Goal: Task Accomplishment & Management: Manage account settings

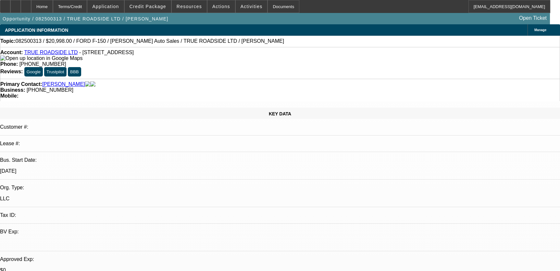
select select "0"
select select "2"
select select "0.1"
select select "4"
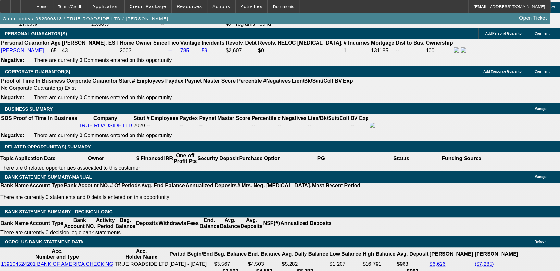
scroll to position [930, 0]
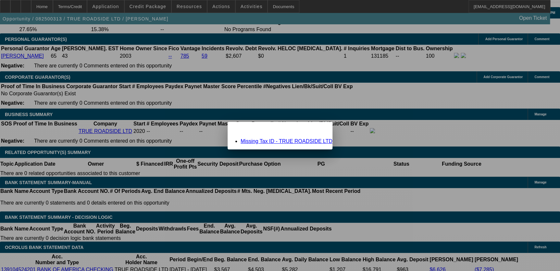
click at [320, 129] on span "Close" at bounding box center [324, 128] width 9 height 4
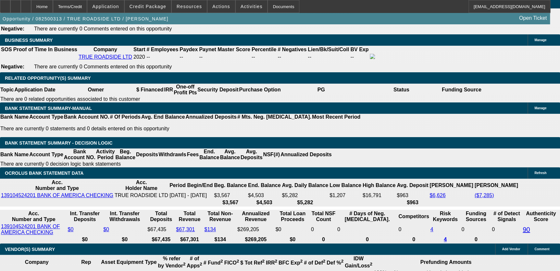
scroll to position [1018, 0]
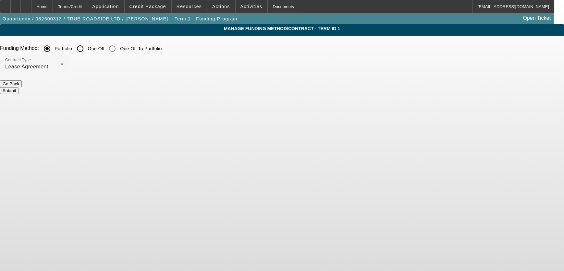
click at [87, 49] on input "One-Off" at bounding box center [80, 48] width 13 height 13
radio input "true"
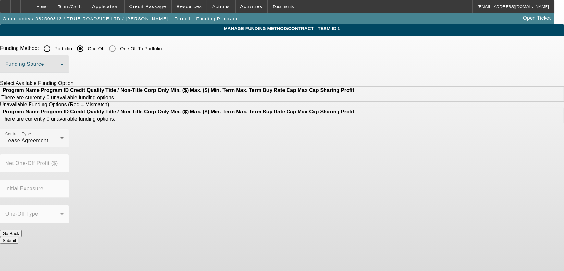
click at [64, 63] on mat-select at bounding box center [34, 67] width 58 height 8
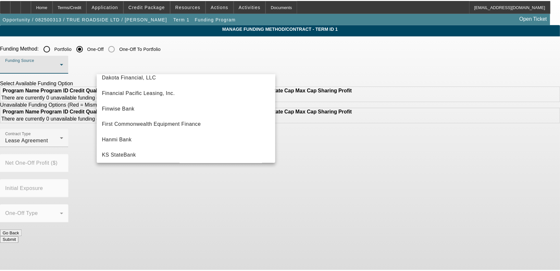
scroll to position [66, 0]
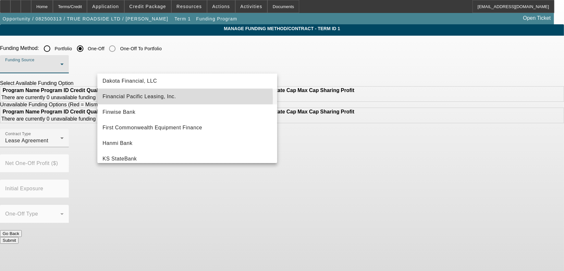
click at [124, 98] on span "Financial Pacific Leasing, Inc." at bounding box center [139, 97] width 73 height 8
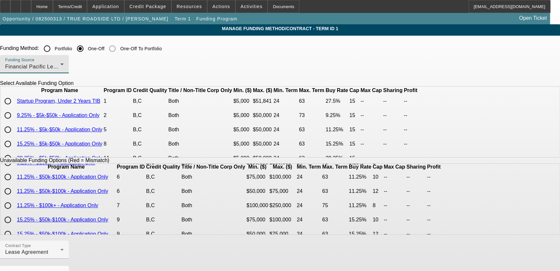
scroll to position [88, 0]
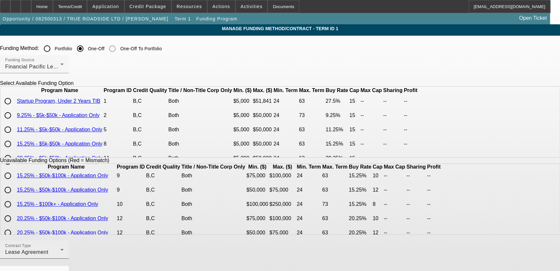
click at [64, 250] on div "Contract Type Lease Agreement" at bounding box center [34, 250] width 58 height 18
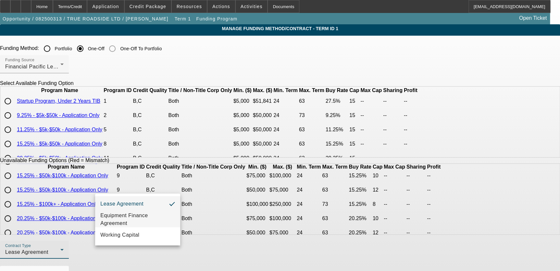
click at [133, 218] on span "Equipment Finance Agreement" at bounding box center [137, 220] width 75 height 16
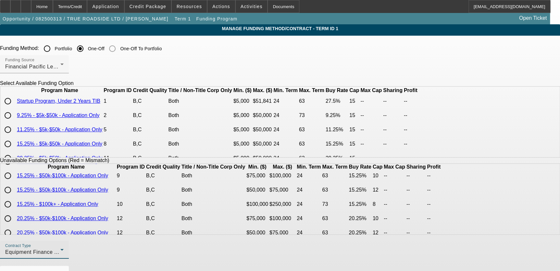
click at [60, 155] on app-term-manage-funding "Manage Funding Method/Contract - Term ID 1 Funding Method: Portfolio One-Off On…" at bounding box center [280, 192] width 560 height 337
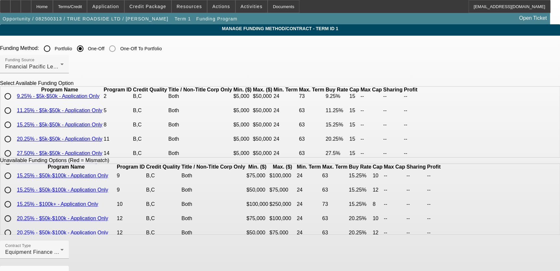
scroll to position [29, 0]
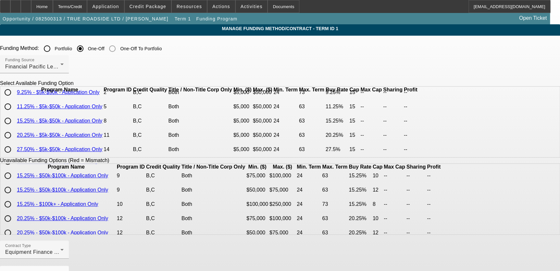
click at [14, 113] on input "radio" at bounding box center [7, 106] width 13 height 13
radio input "true"
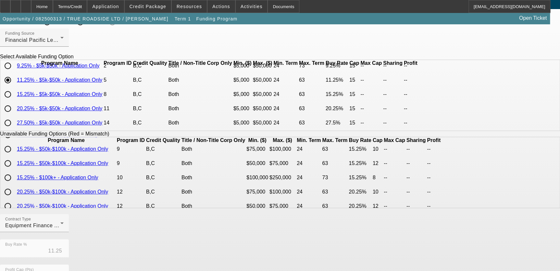
scroll to position [170, 0]
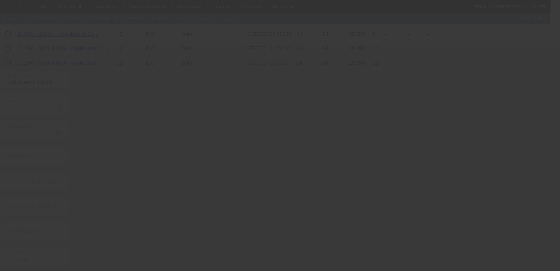
radio input "true"
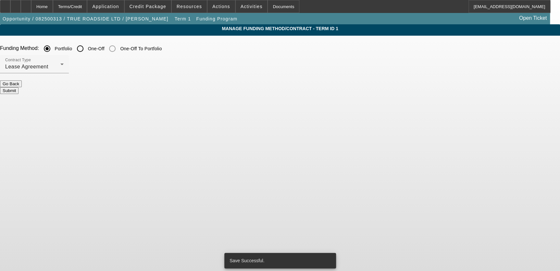
scroll to position [0, 0]
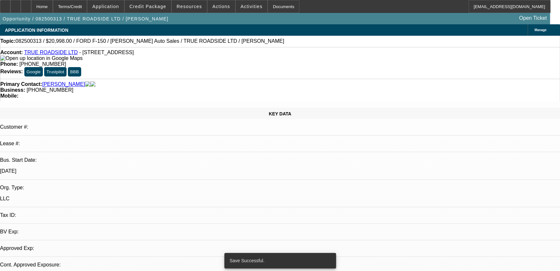
select select "0"
select select "2"
select select "0"
select select "6"
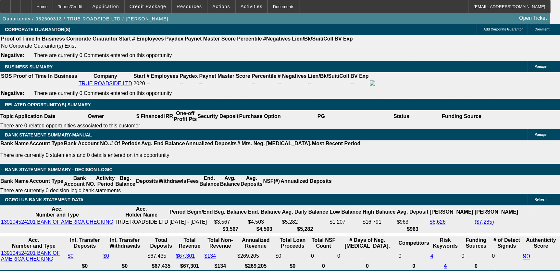
scroll to position [973, 0]
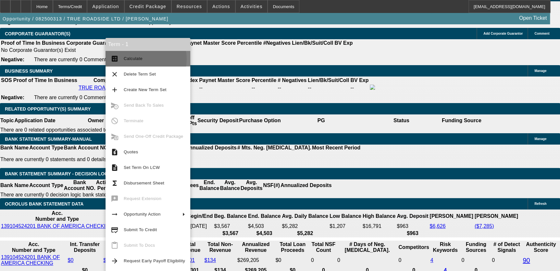
click at [140, 59] on span "Calculate" at bounding box center [133, 58] width 19 height 5
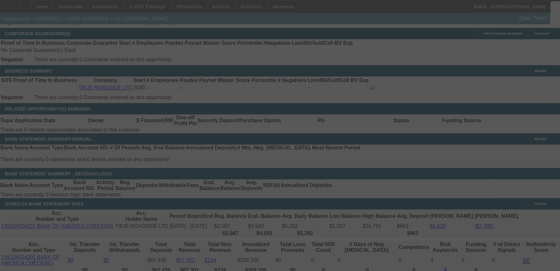
select select "0"
select select "2"
select select "0"
select select "6"
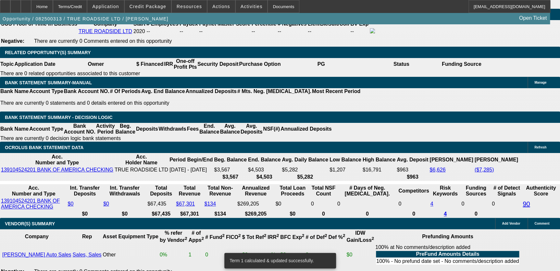
scroll to position [1032, 0]
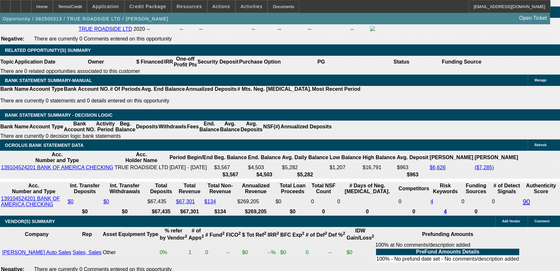
select select "4"
type input "UNKNOWN"
drag, startPoint x: 237, startPoint y: 143, endPoint x: 146, endPoint y: 92, distance: 104.3
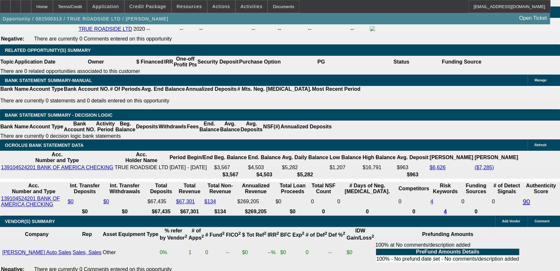
select select "3"
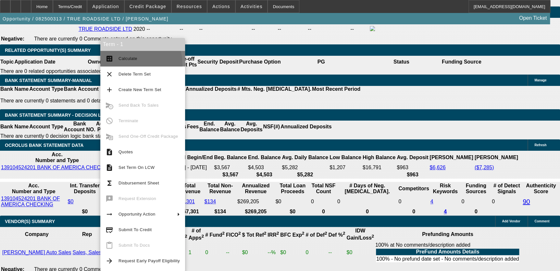
click at [122, 65] on button "calculate Calculate" at bounding box center [142, 59] width 85 height 16
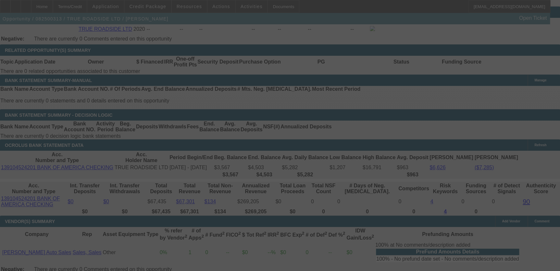
select select "0"
select select "3"
select select "0"
select select "6"
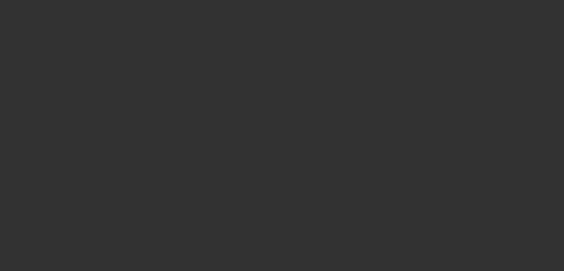
select select "0"
select select "2"
select select "0"
select select "6"
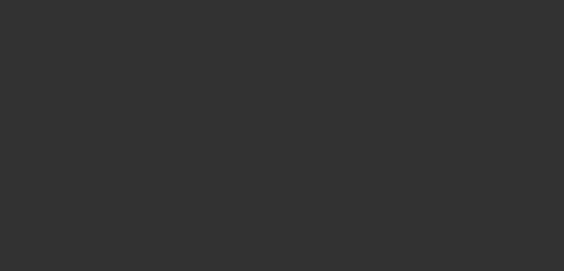
select select "0"
select select "2"
select select "0"
select select "6"
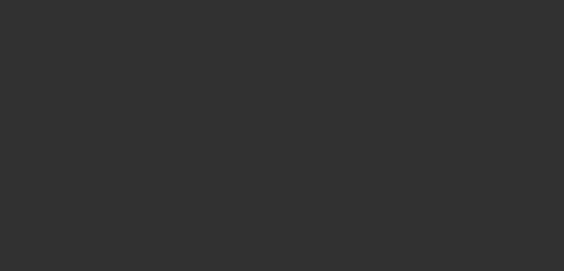
select select "0"
select select "2"
select select "0"
select select "6"
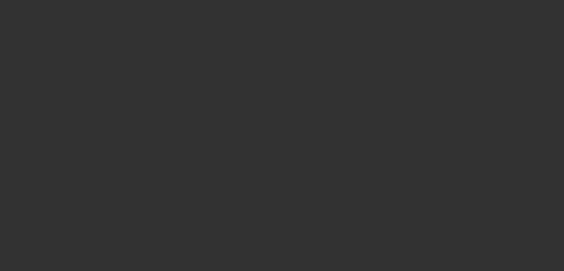
select select "0"
select select "6"
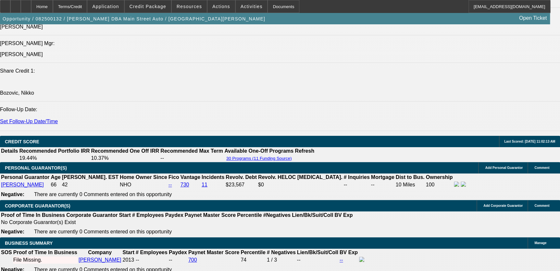
scroll to position [885, 0]
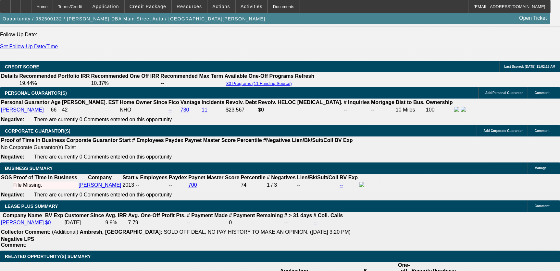
scroll to position [973, 0]
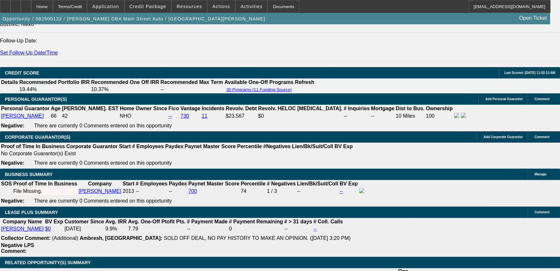
scroll to position [944, 0]
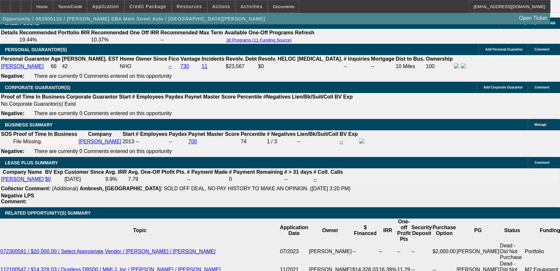
scroll to position [1121, 0]
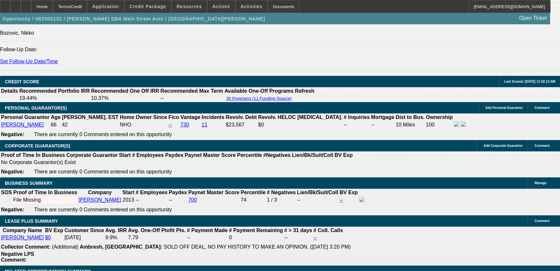
scroll to position [1003, 0]
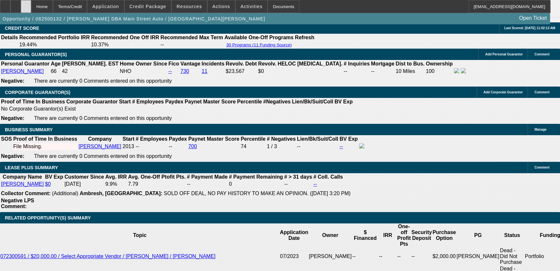
click at [26, 4] on icon at bounding box center [26, 4] width 0 height 0
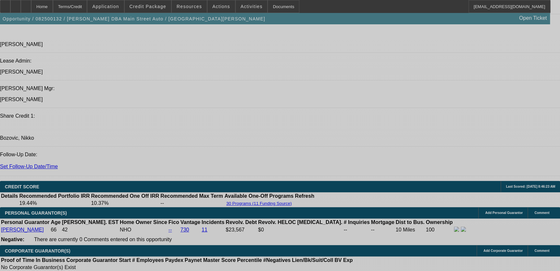
select select "0"
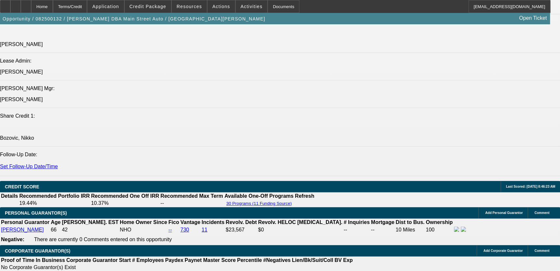
select select "0"
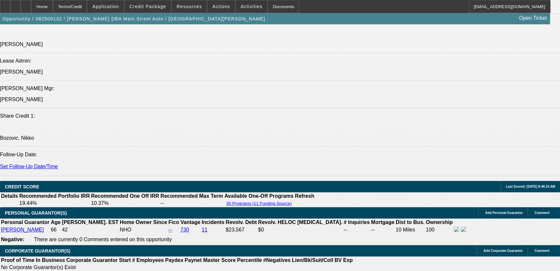
select select "0"
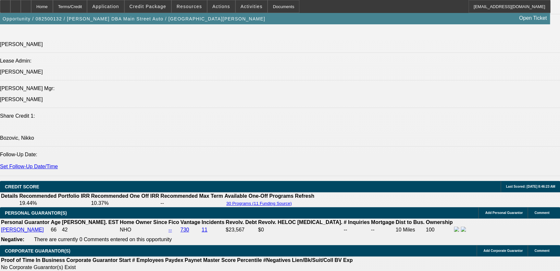
select select "0"
select select "1"
select select "2"
select select "6"
select select "1"
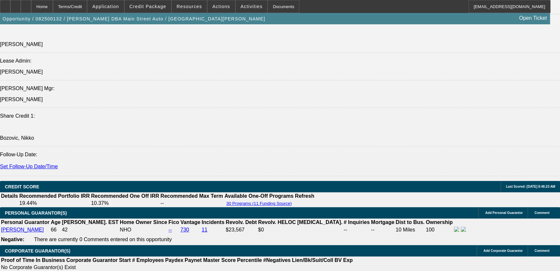
select select "2"
select select "6"
select select "1"
select select "2"
select select "6"
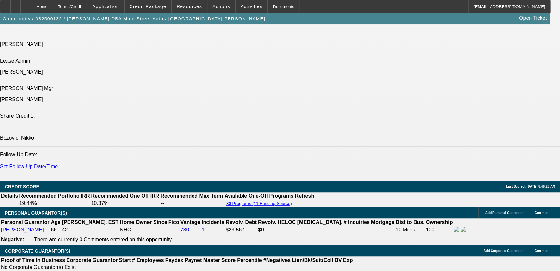
select select "1"
select select "6"
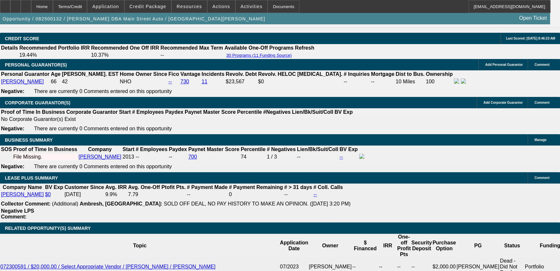
scroll to position [1022, 0]
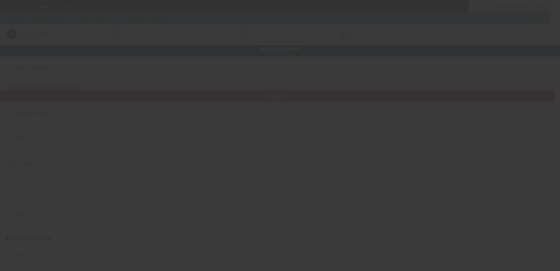
type input "First Class Splice LLC"
type input "1220 W Ogden Ave"
type input "60563"
type input "Naperville"
type input "(309) 703-5320"
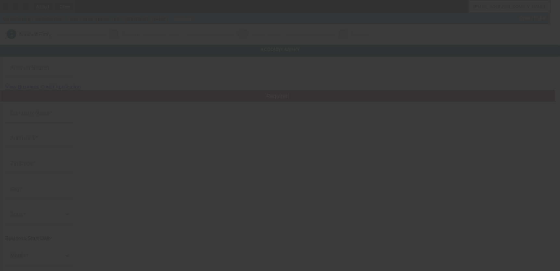
type input "dbryant1024@yahoo.com"
type input "86-2505887"
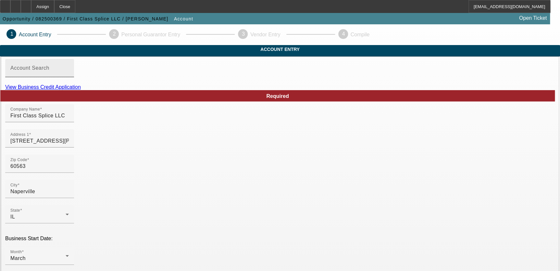
click at [69, 75] on input "Account Search" at bounding box center [39, 71] width 58 height 8
click at [104, 102] on div "Required" at bounding box center [279, 95] width 549 height 11
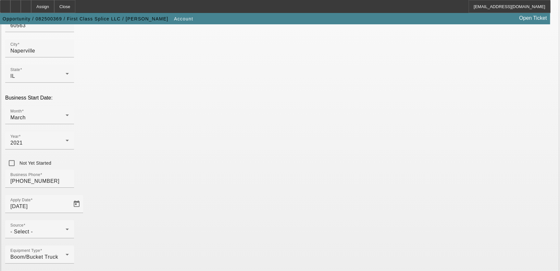
scroll to position [141, 0]
click at [66, 228] on div "- Select -" at bounding box center [37, 232] width 55 height 8
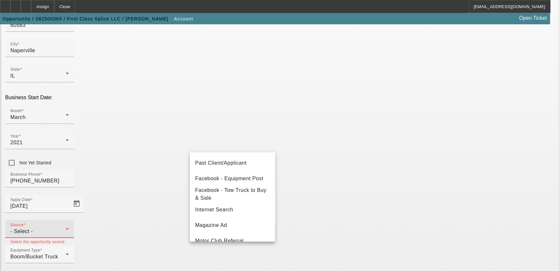
scroll to position [206, 0]
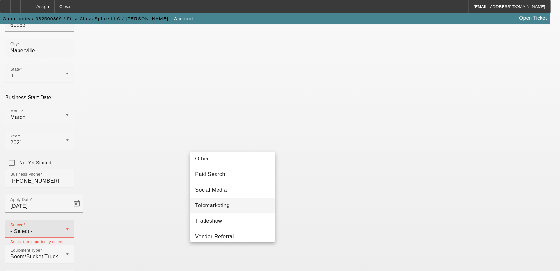
click at [227, 210] on span "Telemarketing" at bounding box center [212, 206] width 34 height 8
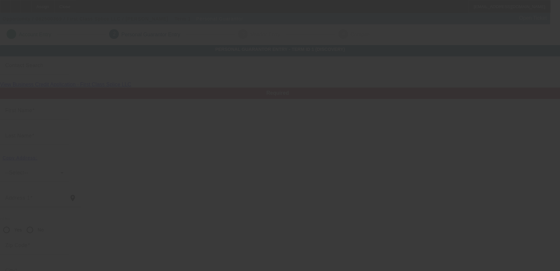
type input "Anthony"
type input "Franklin"
type input "968 Winner's Cup Court"
radio input "true"
type input "60565"
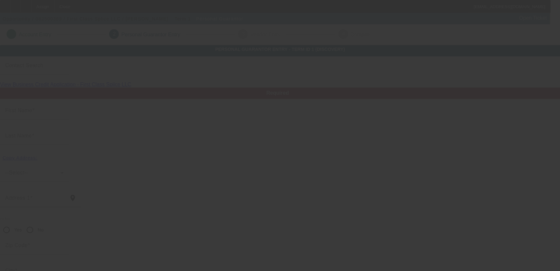
type input "Naperville"
type input "(773) 318-9701"
type input "50"
type input "327-88-7524"
type input "anthony.franklin@structurefiberoptics.com"
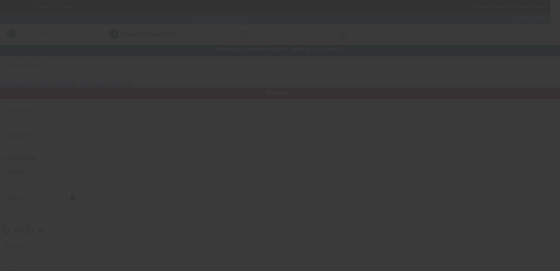
type input "[PHONE_NUMBER]"
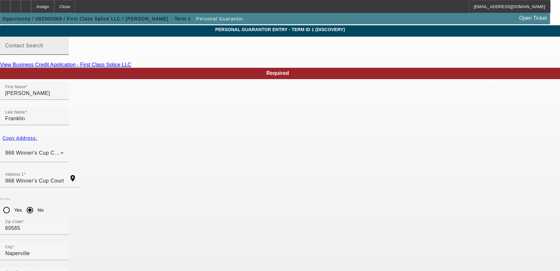
scroll to position [44, 0]
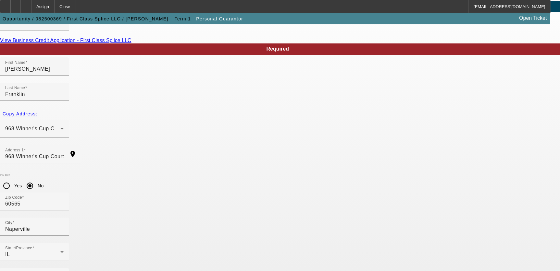
type input "100"
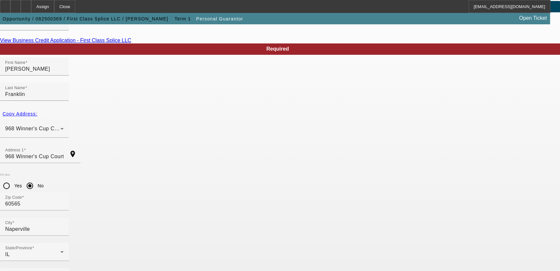
click at [131, 43] on link "View Business Credit Application - First Class Splice LLC" at bounding box center [65, 41] width 131 height 6
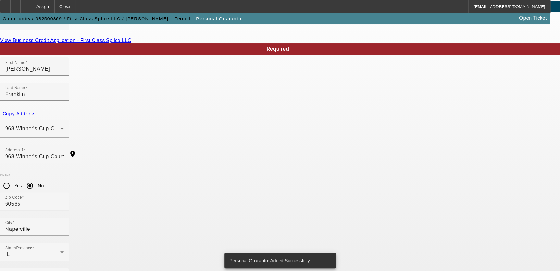
scroll to position [0, 0]
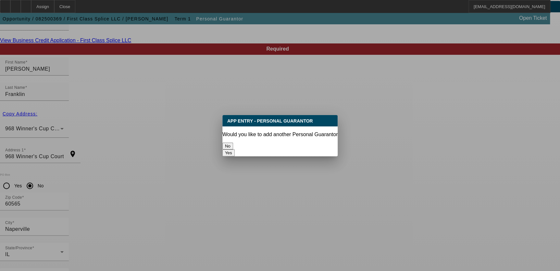
click at [233, 143] on button "No" at bounding box center [227, 146] width 11 height 7
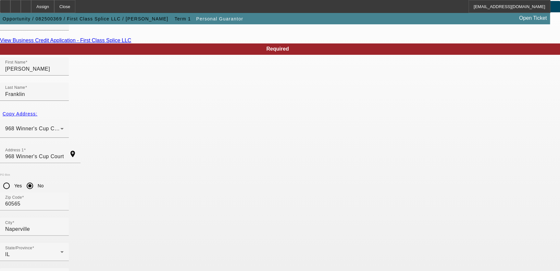
scroll to position [44, 0]
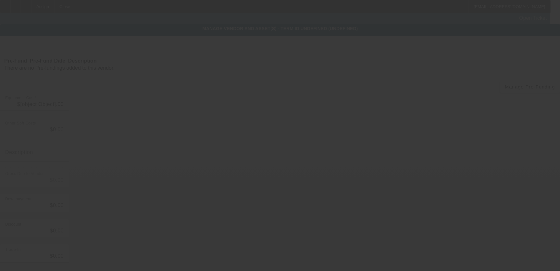
type input "$70,000.00"
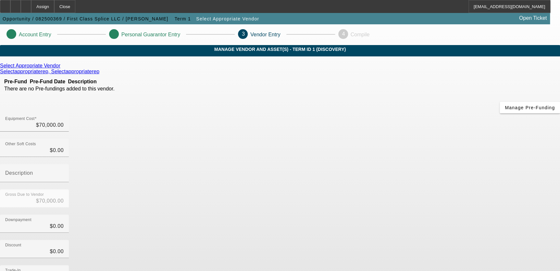
click at [9, 35] on icon at bounding box center [9, 34] width 0 height 6
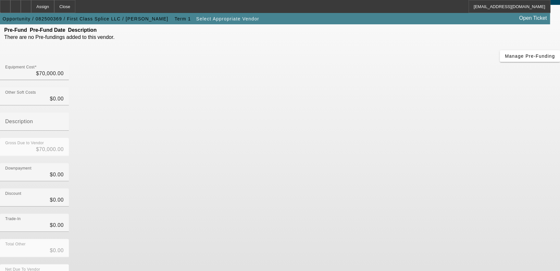
scroll to position [58, 0]
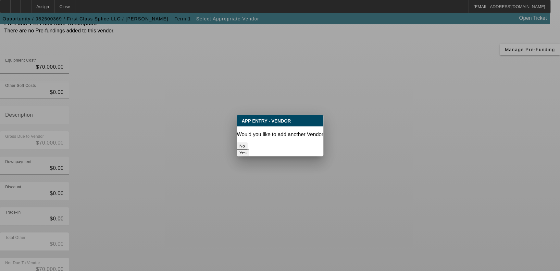
click at [247, 143] on button "No" at bounding box center [242, 146] width 11 height 7
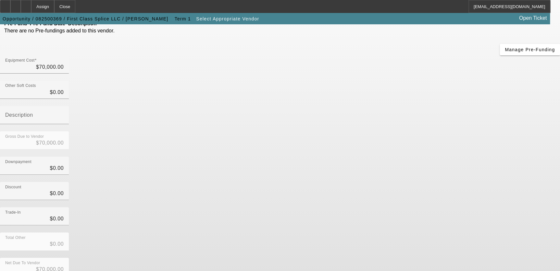
scroll to position [58, 0]
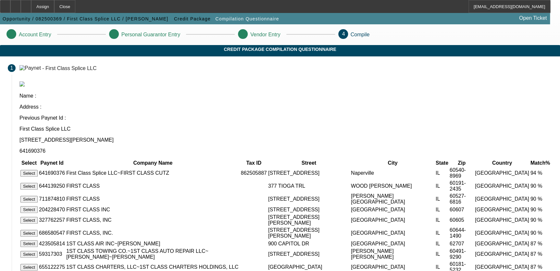
click at [38, 170] on button "Select" at bounding box center [28, 173] width 17 height 7
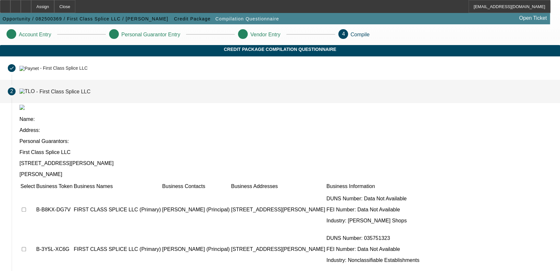
scroll to position [64, 0]
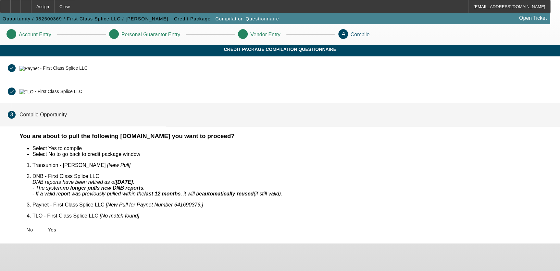
scroll to position [0, 0]
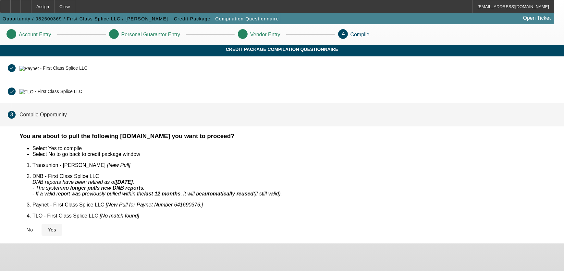
click at [56, 227] on span "Yes" at bounding box center [52, 229] width 9 height 5
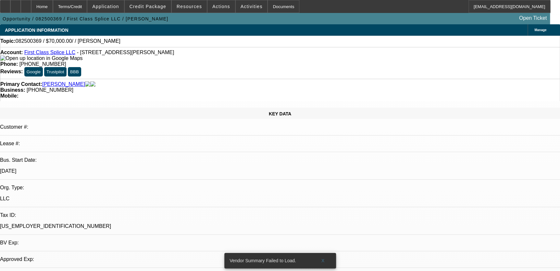
select select "0"
select select "2"
select select "0.1"
select select "1"
select select "2"
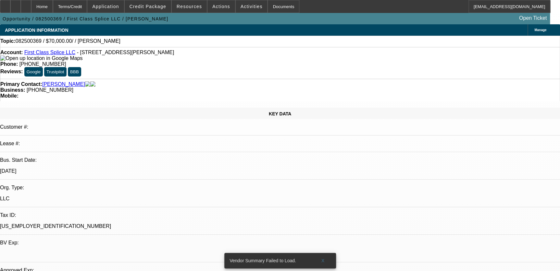
select select "4"
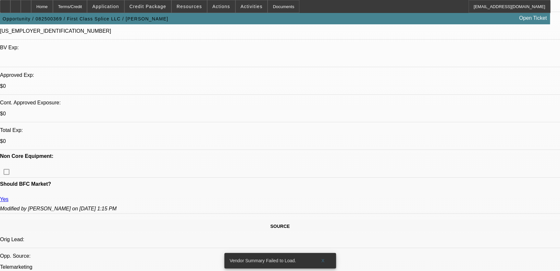
scroll to position [236, 0]
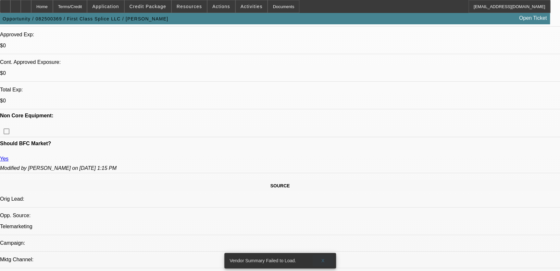
click at [321, 256] on span at bounding box center [322, 261] width 21 height 16
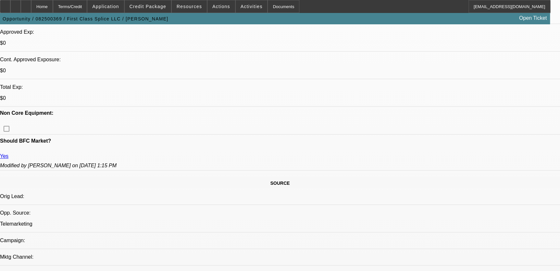
scroll to position [147, 0]
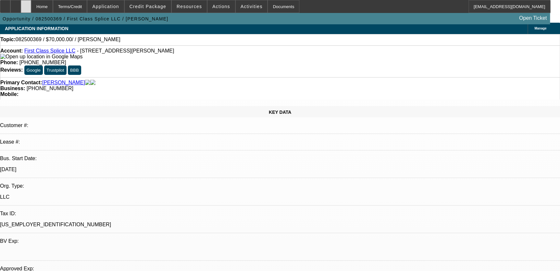
scroll to position [0, 0]
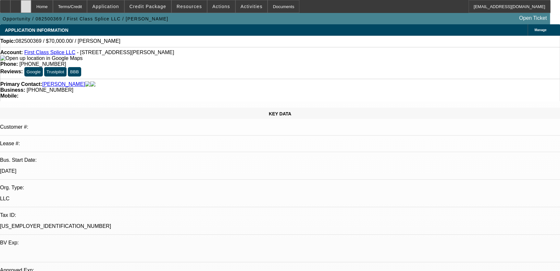
click at [31, 3] on div at bounding box center [26, 6] width 10 height 13
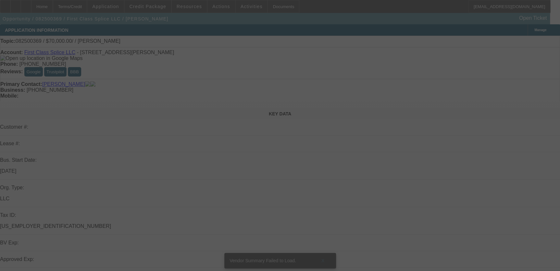
scroll to position [177, 0]
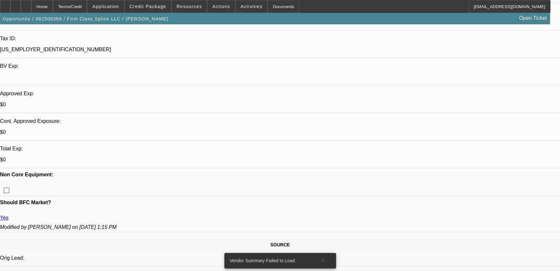
select select "0"
select select "2"
select select "0.1"
select select "1"
select select "2"
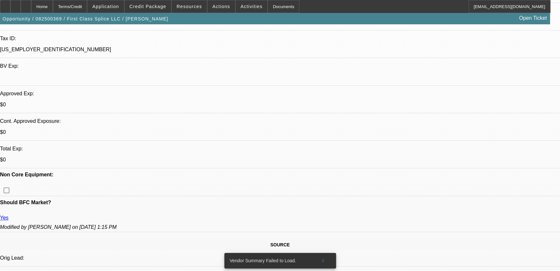
select select "4"
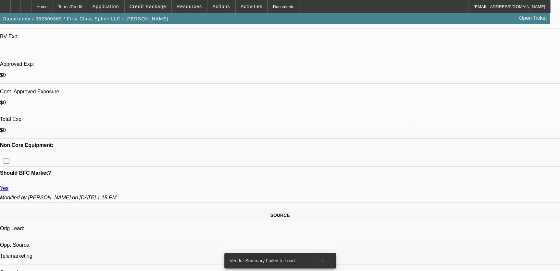
click at [320, 256] on span at bounding box center [322, 261] width 21 height 16
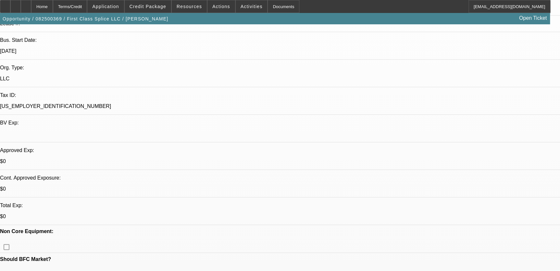
scroll to position [118, 0]
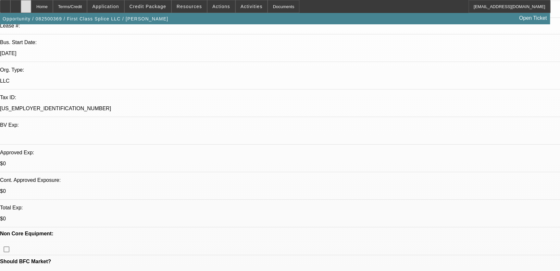
click at [31, 6] on div at bounding box center [26, 6] width 10 height 13
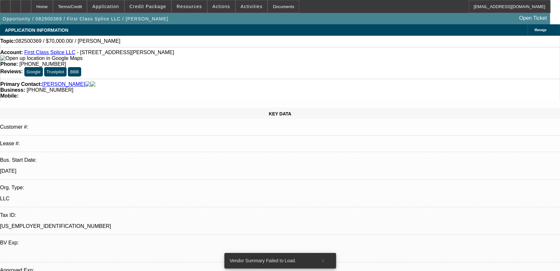
select select "0"
select select "2"
select select "0.1"
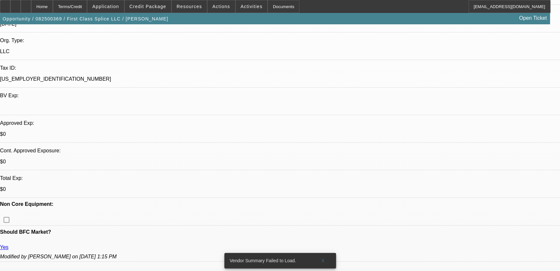
select select "1"
select select "2"
select select "4"
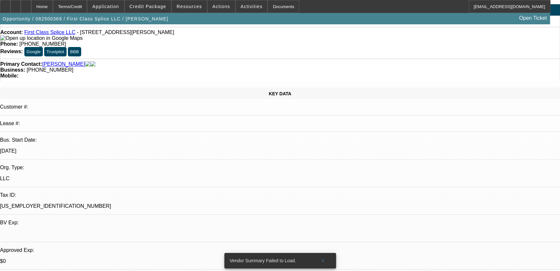
scroll to position [0, 0]
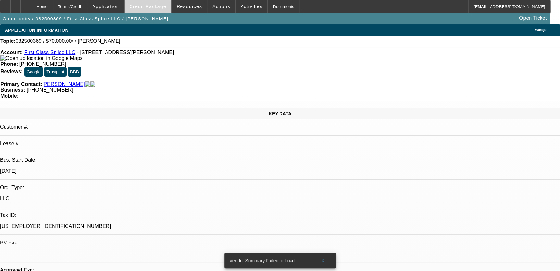
click at [143, 9] on span at bounding box center [148, 7] width 46 height 16
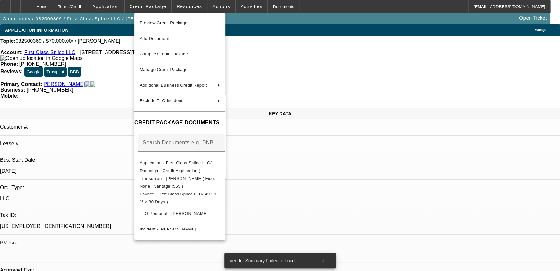
click at [123, 39] on div at bounding box center [280, 135] width 560 height 271
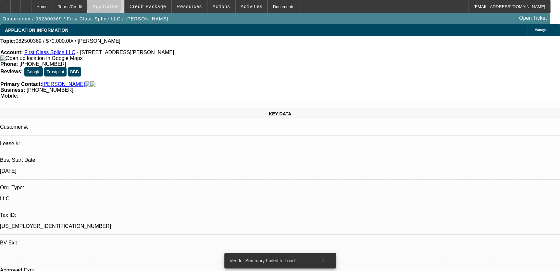
click at [119, 6] on span "Application" at bounding box center [105, 6] width 27 height 5
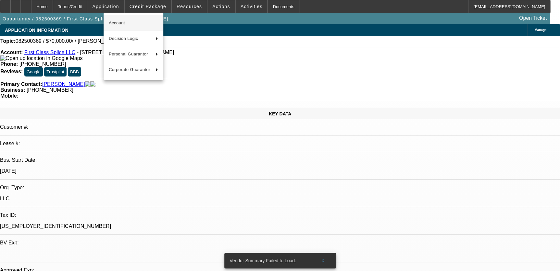
click at [130, 22] on span "Account" at bounding box center [133, 23] width 49 height 8
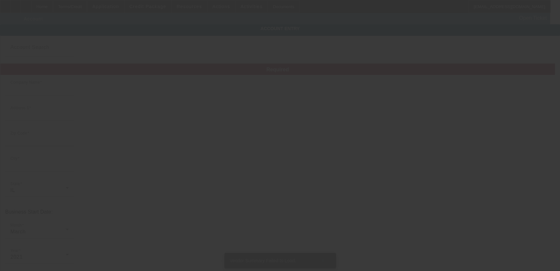
type input "First Class Splice LLC"
type input "1220 W Ogden Ave"
type input "60563"
type input "Naperville"
type input "[PHONE_NUMBER]"
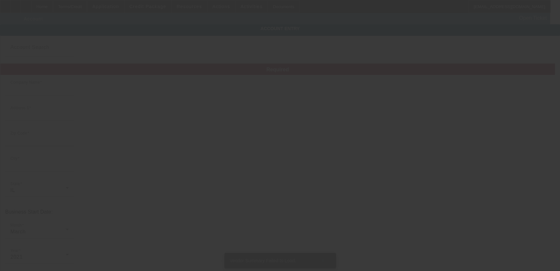
type input "[EMAIL_ADDRESS][DOMAIN_NAME]"
type input "86-2505887"
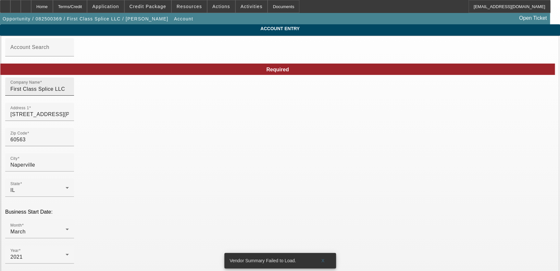
click at [69, 91] on input "First Class Splice LLC" at bounding box center [39, 89] width 58 height 8
type input "Structure Fiber Optics LLC"
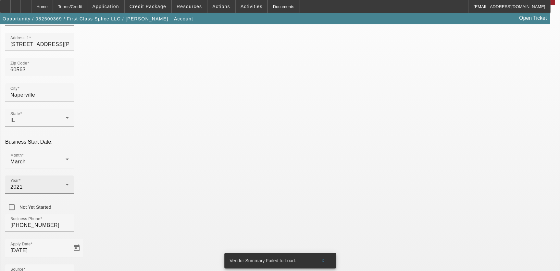
scroll to position [49, 0]
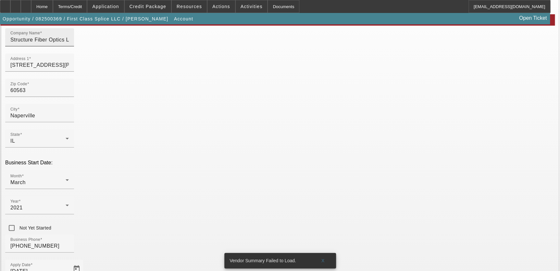
click at [69, 44] on input "Structure Fiber Optics LLC" at bounding box center [39, 40] width 58 height 8
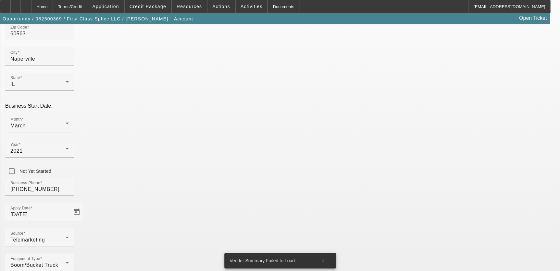
scroll to position [108, 0]
click at [324, 258] on span "X" at bounding box center [323, 260] width 4 height 5
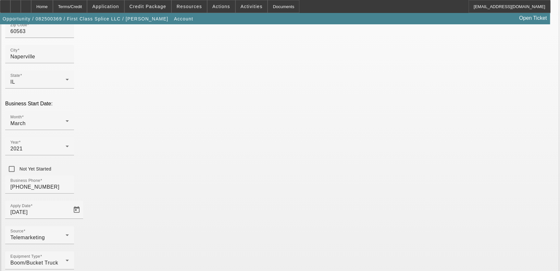
paste input "99-5107761"
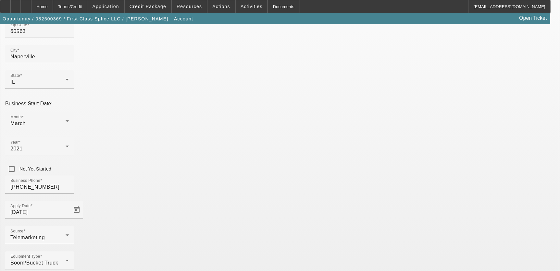
type input "99-5107761"
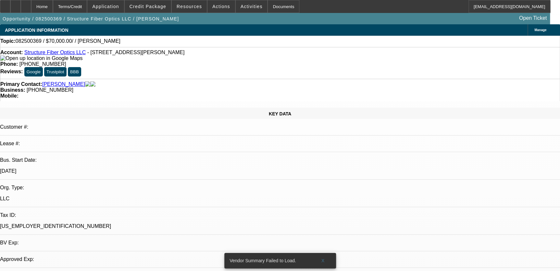
select select "0"
select select "2"
select select "0.1"
select select "4"
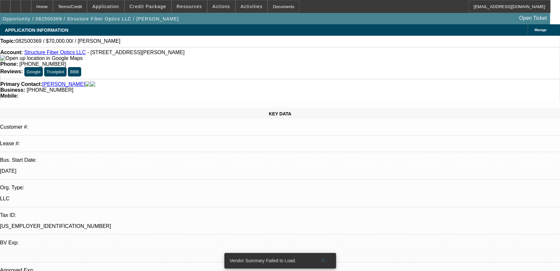
drag, startPoint x: 323, startPoint y: 257, endPoint x: 548, endPoint y: 132, distance: 257.8
click at [323, 257] on span at bounding box center [322, 261] width 21 height 16
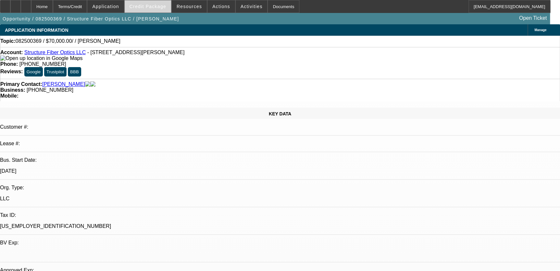
click at [168, 9] on span at bounding box center [148, 7] width 46 height 16
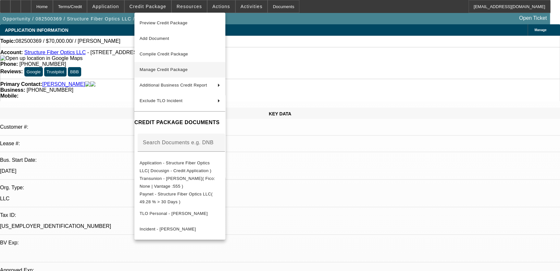
click at [191, 67] on span "Manage Credit Package" at bounding box center [180, 70] width 80 height 8
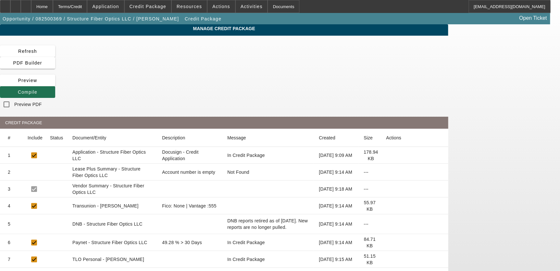
click at [37, 90] on span "Compile" at bounding box center [27, 92] width 19 height 5
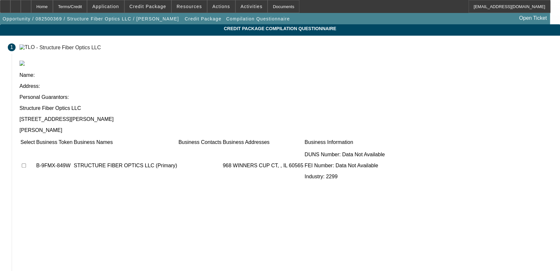
click at [26, 164] on input "checkbox" at bounding box center [24, 166] width 4 height 4
checkbox input "true"
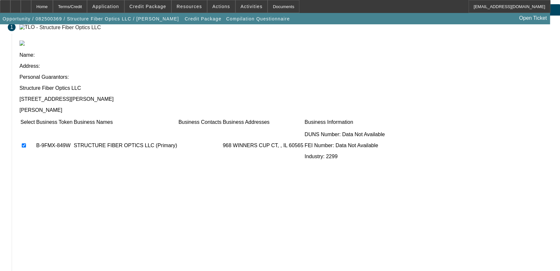
scroll to position [36, 0]
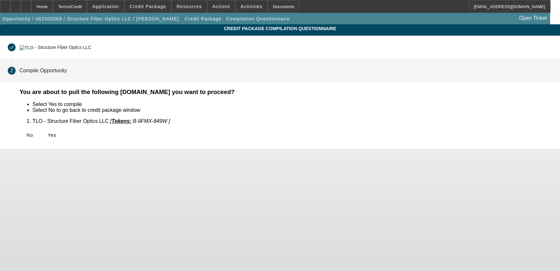
scroll to position [0, 0]
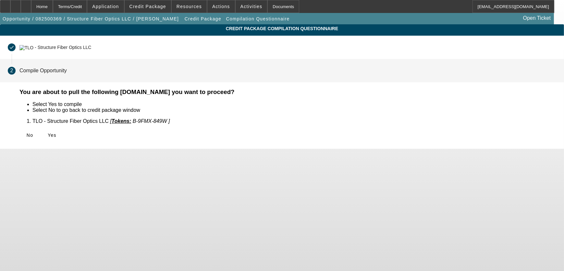
click at [56, 133] on span "Yes" at bounding box center [52, 135] width 9 height 5
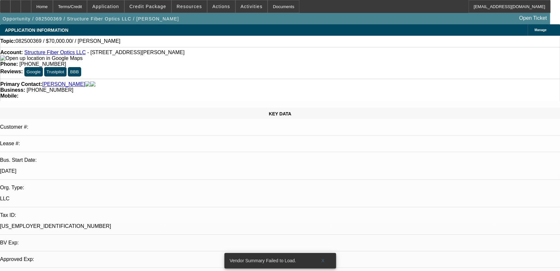
select select "0"
select select "2"
select select "0.1"
select select "4"
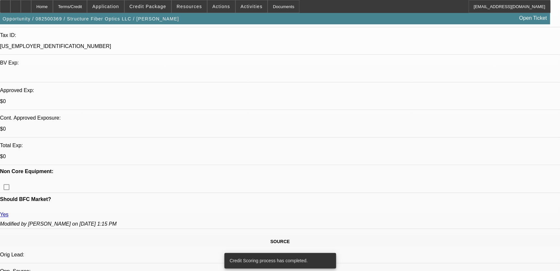
scroll to position [265, 0]
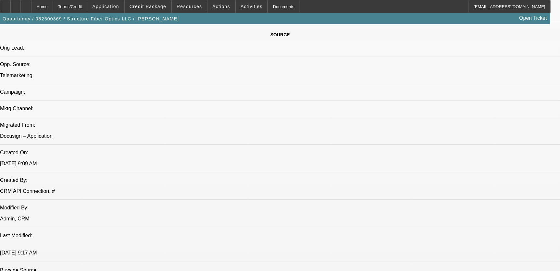
scroll to position [442, 0]
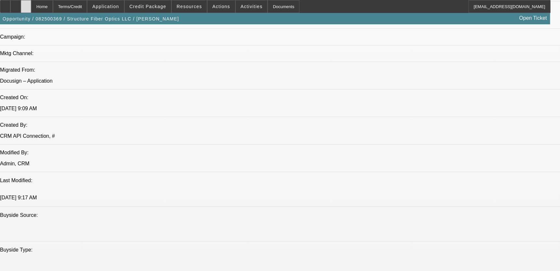
click at [31, 9] on div at bounding box center [26, 6] width 10 height 13
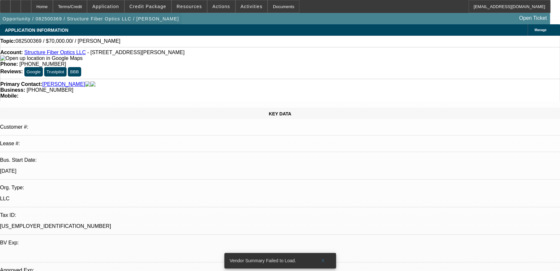
select select "0"
select select "2"
select select "0.1"
select select "1"
select select "2"
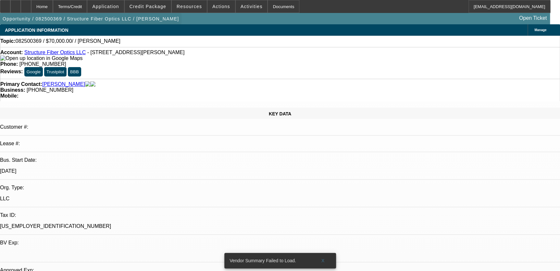
select select "4"
click at [116, 10] on span at bounding box center [105, 7] width 36 height 16
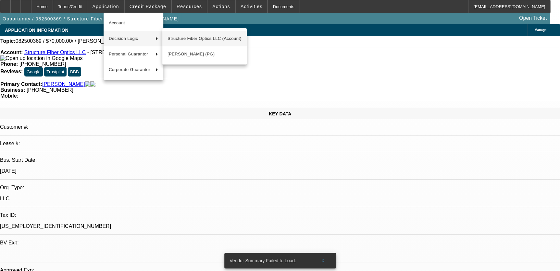
click at [196, 40] on span "Structure Fiber Optics LLC (Account)" at bounding box center [204, 39] width 74 height 8
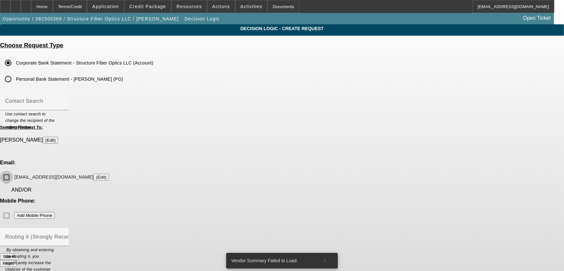
click at [13, 171] on input "dbryant1024@yahoo.com (Edit)" at bounding box center [6, 177] width 13 height 13
checkbox input "false"
click at [53, 8] on div "Home" at bounding box center [42, 6] width 22 height 13
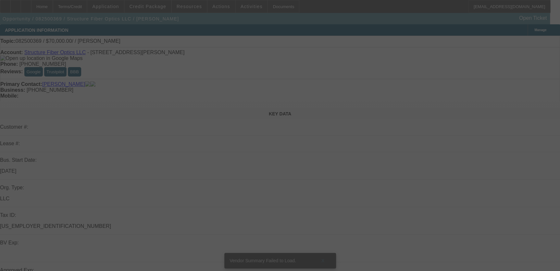
select select "0"
select select "2"
select select "0.1"
select select "4"
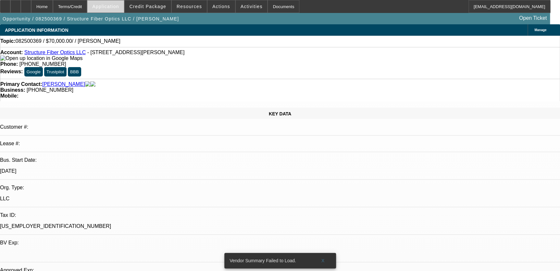
click at [122, 9] on span at bounding box center [105, 7] width 36 height 16
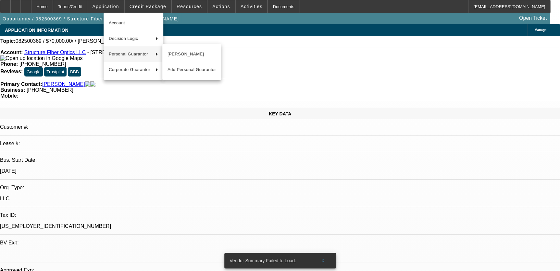
click at [135, 110] on div at bounding box center [280, 135] width 560 height 271
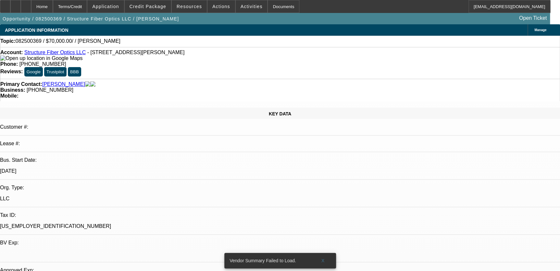
click at [56, 52] on link "Structure Fiber Optics LLC" at bounding box center [54, 53] width 61 height 6
click at [26, 4] on icon at bounding box center [26, 4] width 0 height 0
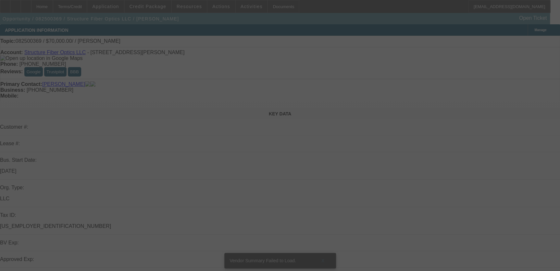
select select "0"
select select "2"
select select "0.1"
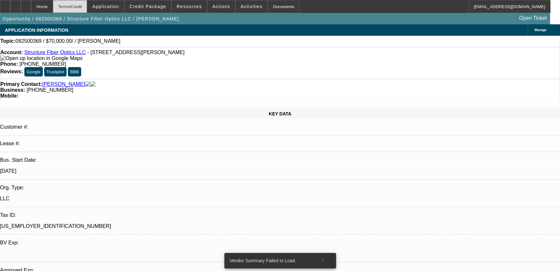
select select "1"
select select "2"
select select "4"
click at [114, 4] on span "Application" at bounding box center [105, 6] width 27 height 5
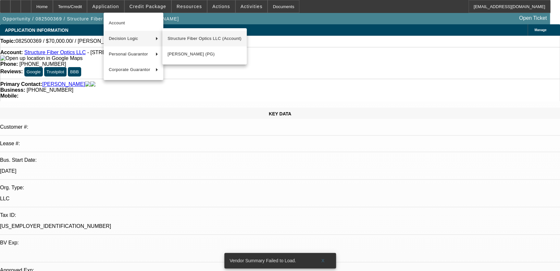
click at [180, 44] on button "Structure Fiber Optics LLC (Account)" at bounding box center [204, 39] width 84 height 16
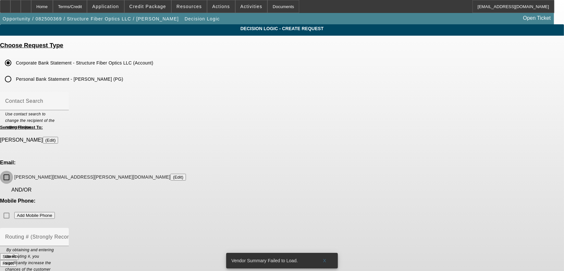
click at [13, 171] on input "[PERSON_NAME][EMAIL_ADDRESS][PERSON_NAME][DOMAIN_NAME] (Edit)" at bounding box center [6, 177] width 13 height 13
click at [18, 253] on button "Submit" at bounding box center [9, 256] width 18 height 7
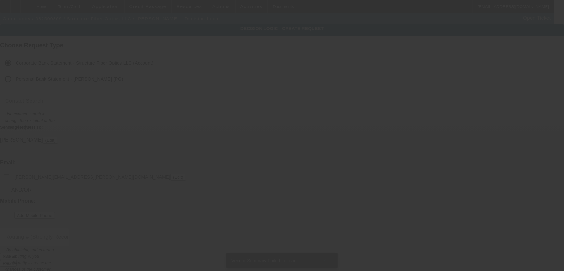
checkbox input "false"
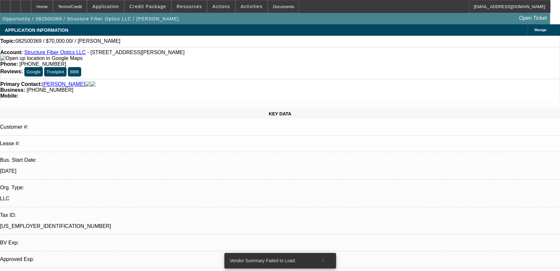
select select "0"
select select "2"
select select "0.1"
select select "4"
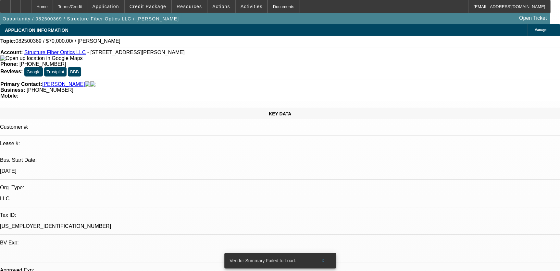
scroll to position [147, 0]
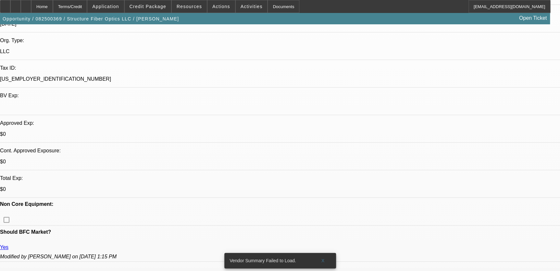
click at [114, 6] on span "Application" at bounding box center [105, 6] width 27 height 5
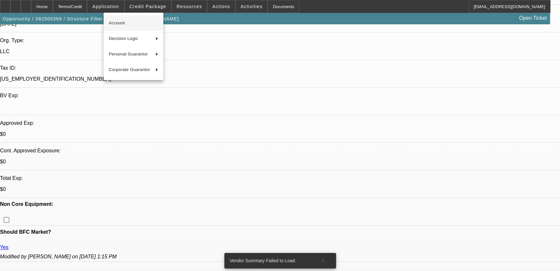
click at [133, 27] on span "Account" at bounding box center [133, 23] width 49 height 8
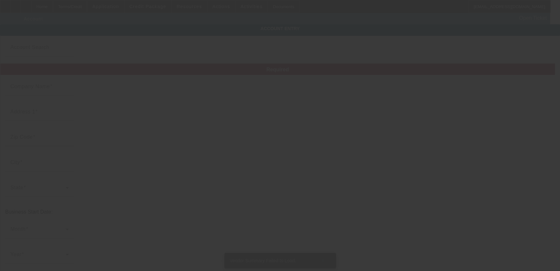
type input "Structure Fiber Optics LLC"
type input "1220 W Ogden Ave"
type input "60563"
type input "Naperville"
type input "(309) 703-5320"
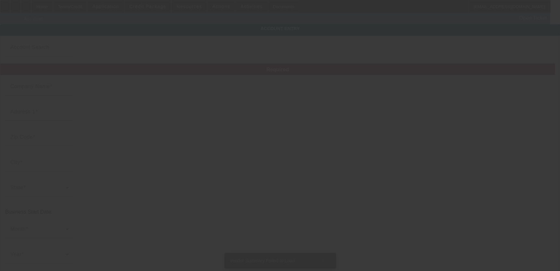
type input "anthony.franklin@structurefiberoptics.com"
type input "99-5107761"
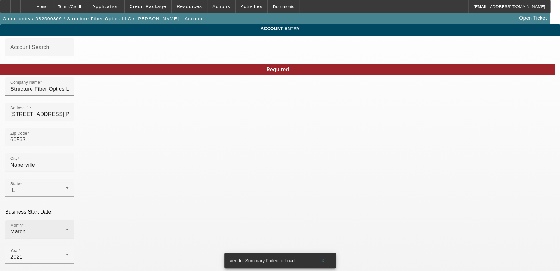
click at [69, 220] on div "Month March" at bounding box center [39, 229] width 58 height 18
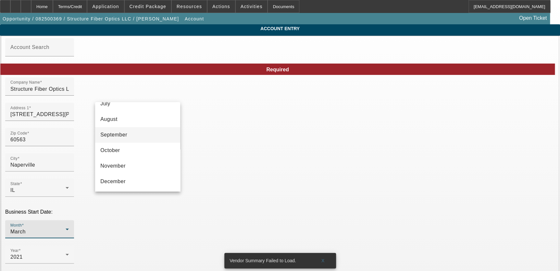
click at [146, 133] on mat-option "September" at bounding box center [137, 135] width 85 height 16
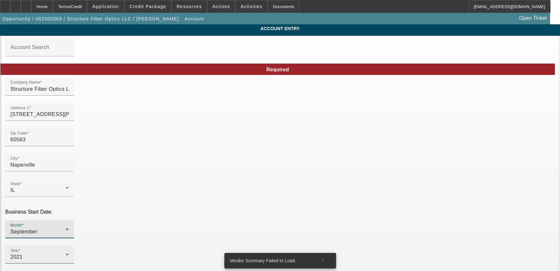
click at [66, 253] on div "2021" at bounding box center [37, 257] width 55 height 8
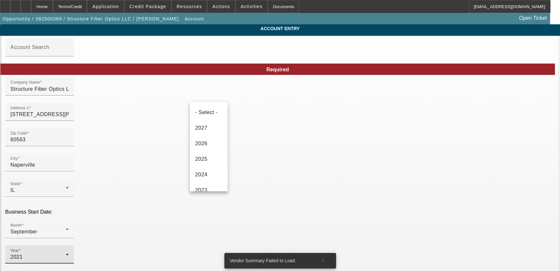
scroll to position [38, 0]
click at [207, 142] on mat-option "2024" at bounding box center [209, 137] width 38 height 16
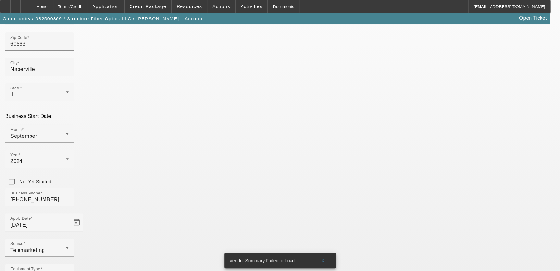
scroll to position [108, 0]
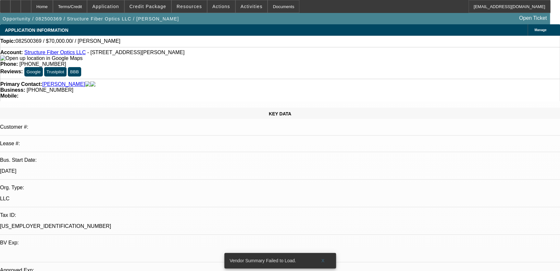
select select "0"
select select "2"
select select "0.1"
select select "4"
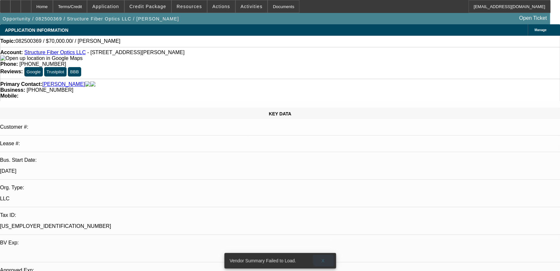
click at [325, 253] on span at bounding box center [322, 261] width 21 height 16
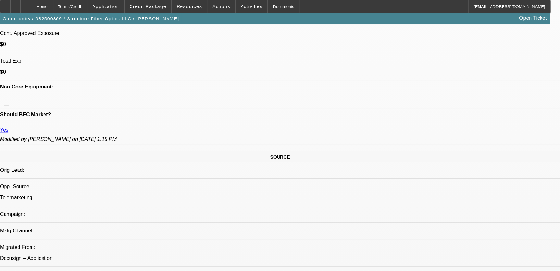
scroll to position [265, 0]
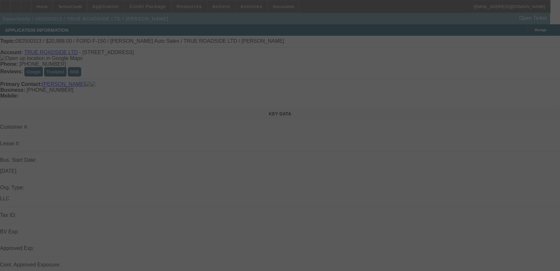
select select "0"
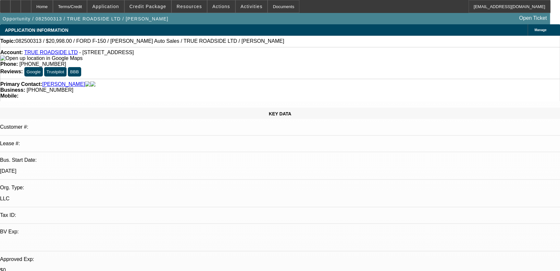
select select "1"
select select "3"
select select "6"
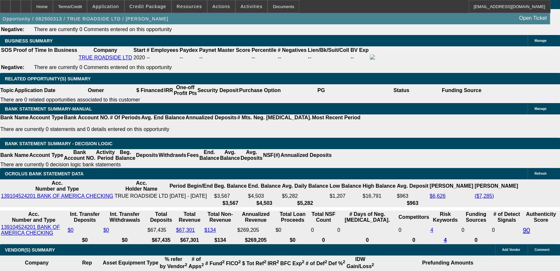
scroll to position [1032, 0]
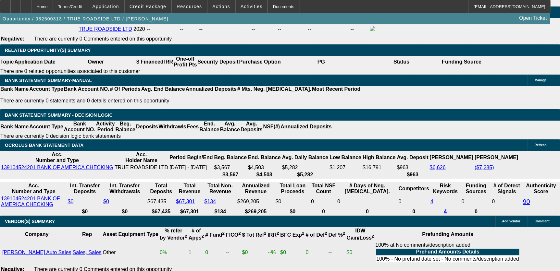
type input "UNKNOWN"
type input "365"
type input "$349.08"
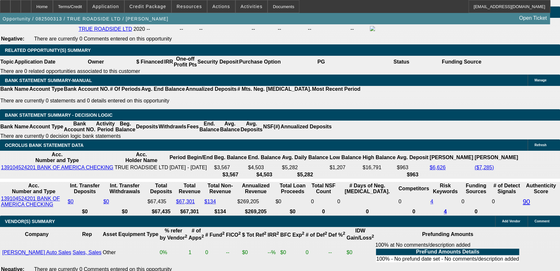
type input "36"
type input "$779.29"
type input "36"
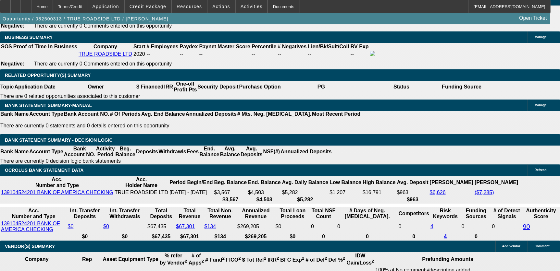
scroll to position [973, 0]
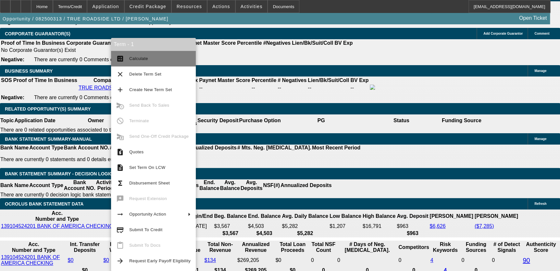
click at [142, 62] on span "Calculate" at bounding box center [159, 59] width 61 height 8
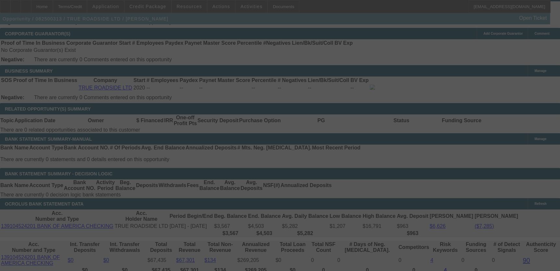
select select "0"
select select "3"
select select "0"
select select "6"
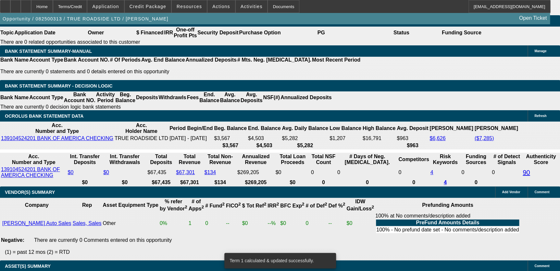
scroll to position [1062, 0]
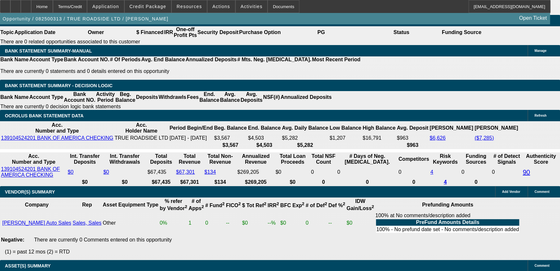
drag, startPoint x: 296, startPoint y: 151, endPoint x: 272, endPoint y: 151, distance: 24.3
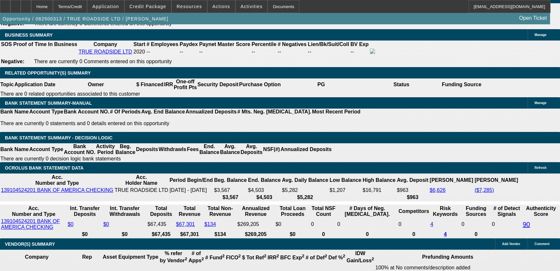
scroll to position [1003, 0]
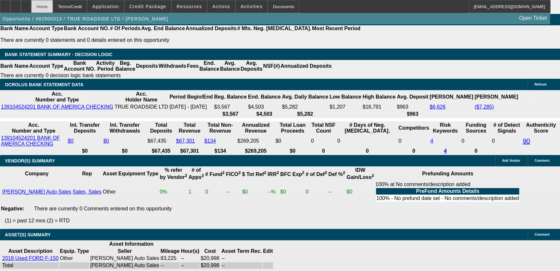
scroll to position [1091, 0]
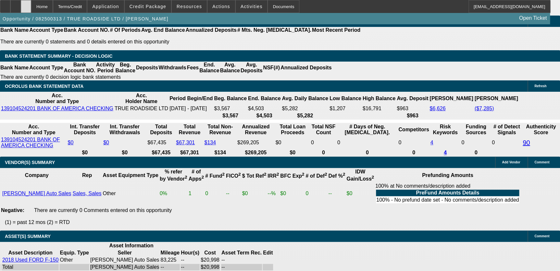
click at [26, 4] on icon at bounding box center [26, 4] width 0 height 0
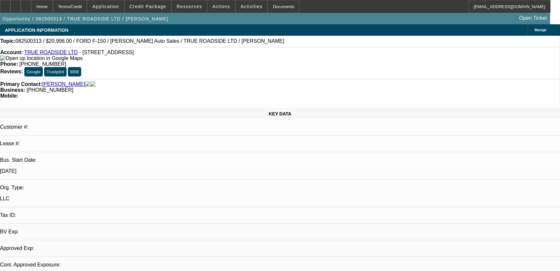
select select "0"
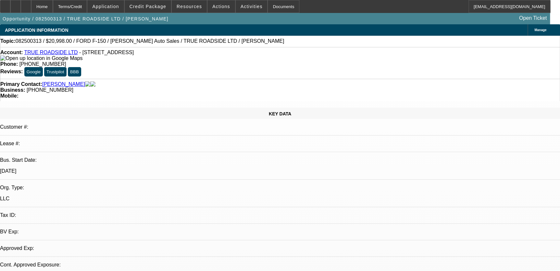
select select "0"
select select "1"
select select "3"
select select "6"
select select "1"
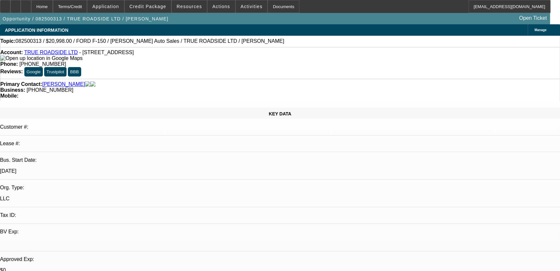
select select "3"
select select "6"
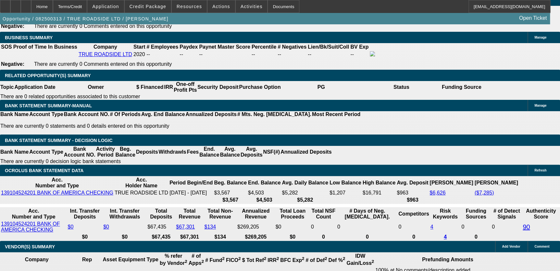
scroll to position [1029, 0]
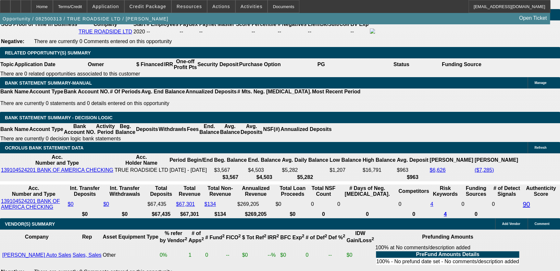
click at [21, 3] on div at bounding box center [15, 6] width 10 height 13
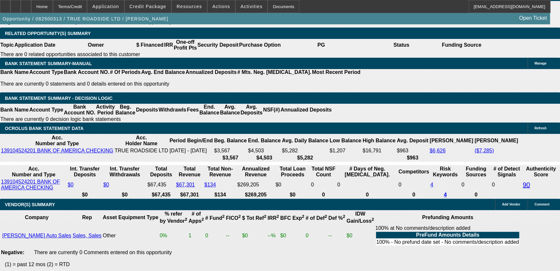
scroll to position [1088, 0]
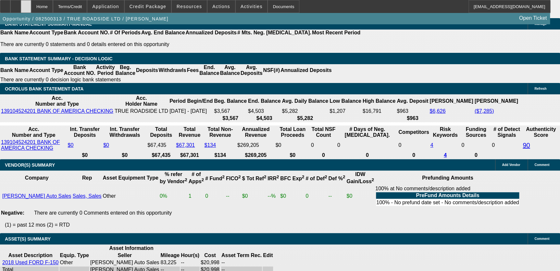
click at [31, 8] on div at bounding box center [26, 6] width 10 height 13
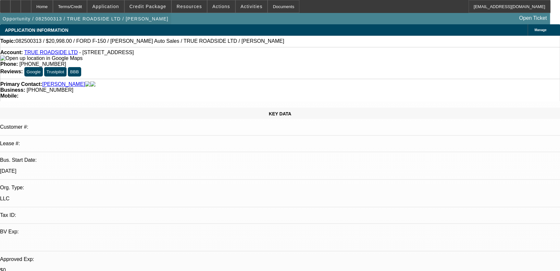
select select "0"
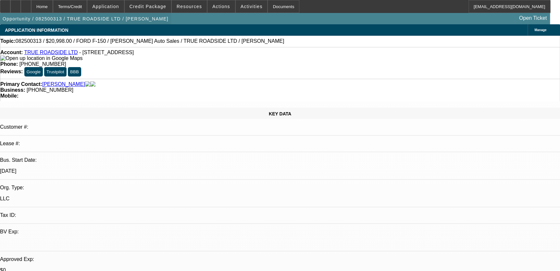
select select "0"
select select "1"
select select "3"
select select "6"
select select "1"
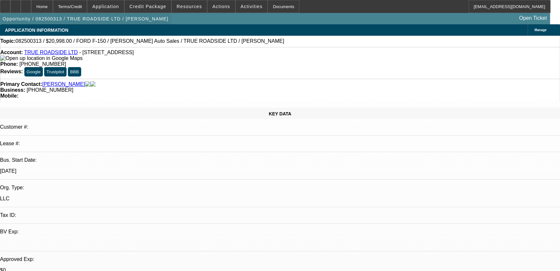
select select "3"
select select "6"
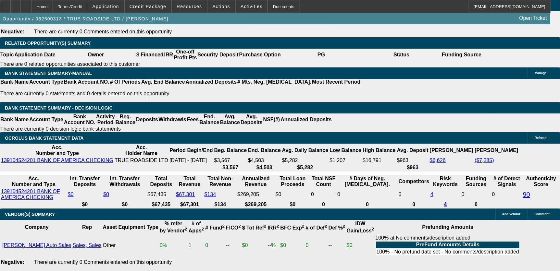
scroll to position [848, 0]
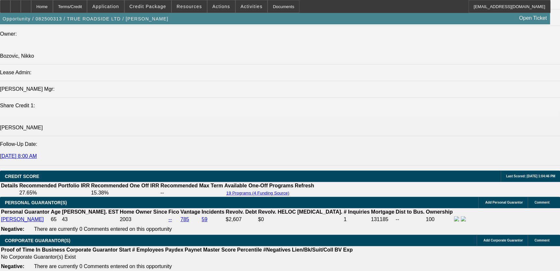
scroll to position [760, 0]
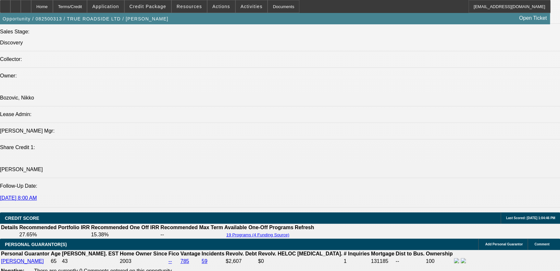
scroll to position [819, 0]
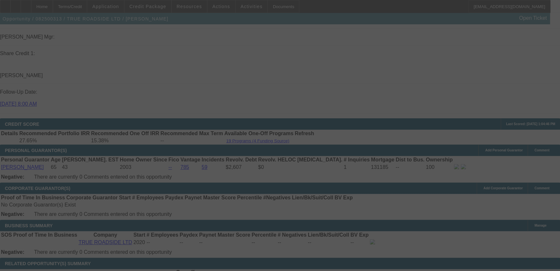
click at [253, 141] on div at bounding box center [280, 135] width 560 height 271
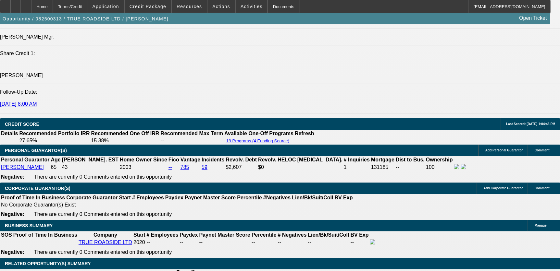
scroll to position [0, 0]
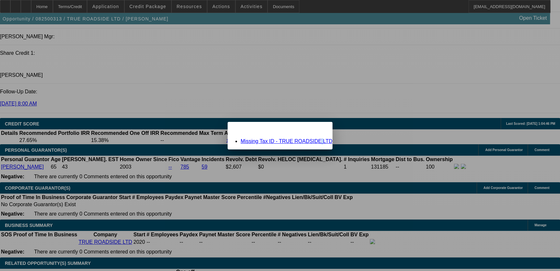
click at [313, 140] on link "Missing Tax ID - TRUE ROADSIDE LTD" at bounding box center [286, 142] width 92 height 6
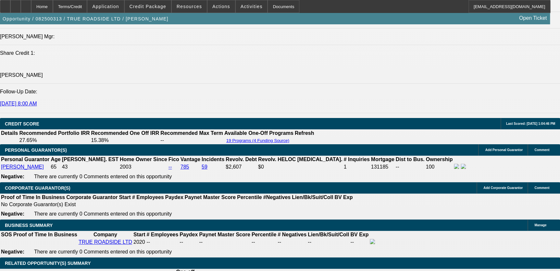
scroll to position [819, 0]
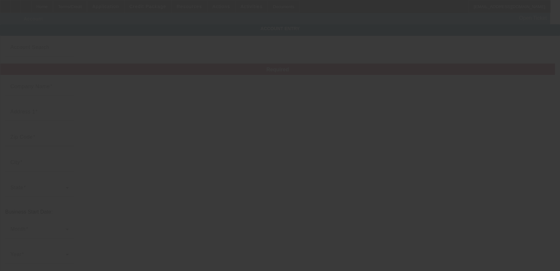
type input "TRUE ROADSIDE LTD"
type input "11746 E Dakota Ave"
type input "80012"
type input "Aurora"
type input "[PHONE_NUMBER]"
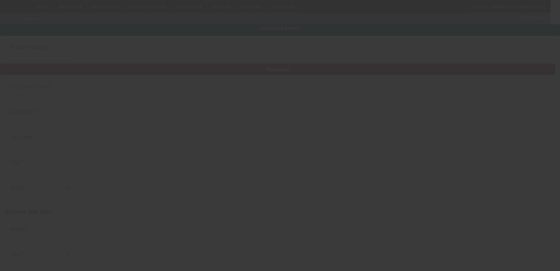
type input "ottotrueroad@gmail.com"
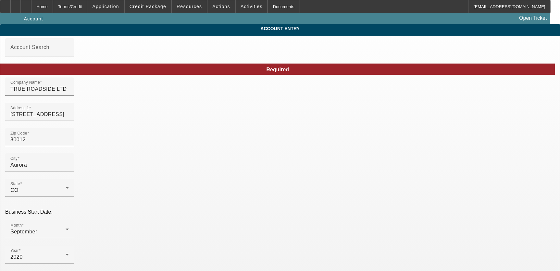
type input "8/12/2025"
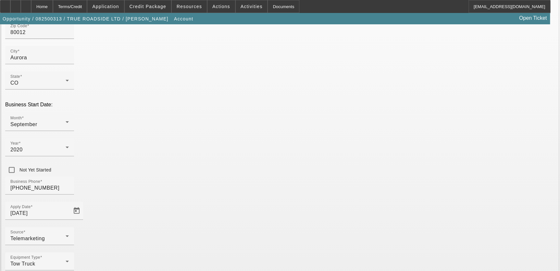
scroll to position [108, 0]
type input "[US_EMPLOYER_IDENTIFICATION_NUMBER]"
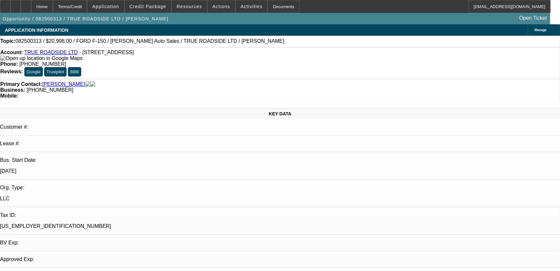
select select "0"
select select "3"
select select "0"
select select "6"
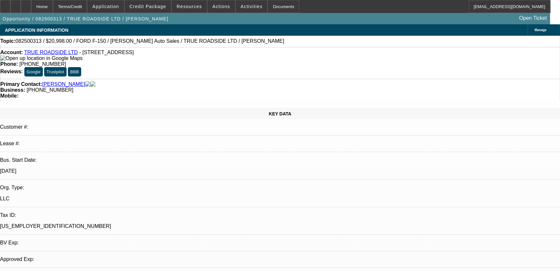
select select "0"
select select "3"
select select "0"
select select "6"
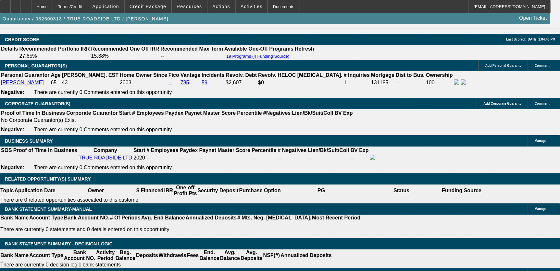
scroll to position [944, 0]
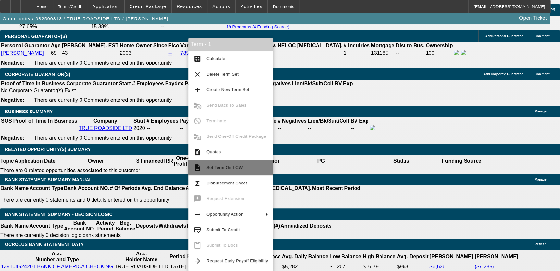
click at [236, 173] on button "description Set Term On LCW" at bounding box center [230, 168] width 85 height 16
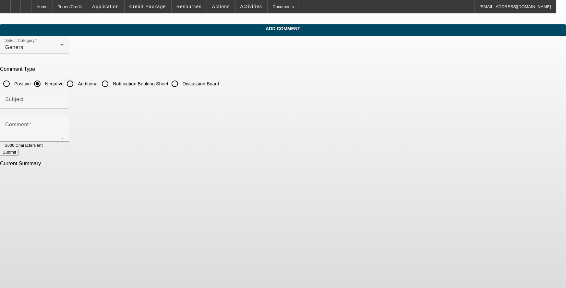
click at [77, 82] on input "Additional" at bounding box center [70, 83] width 13 height 13
radio input "true"
click at [64, 99] on input "Subject" at bounding box center [34, 102] width 58 height 8
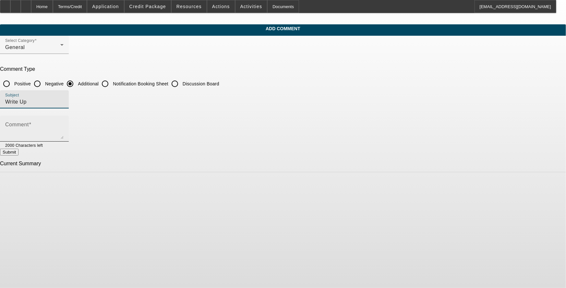
type input "Write Up"
click at [64, 125] on textarea "Comment" at bounding box center [34, 131] width 58 height 16
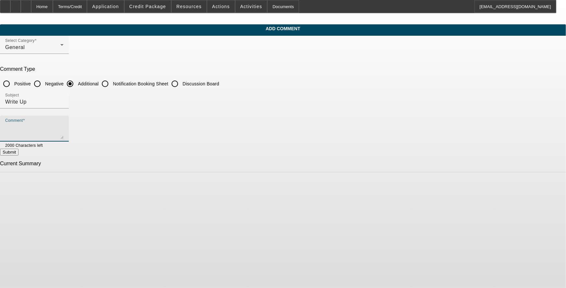
paste textarea "True Roadside LTD, founded in [DATE] by [PERSON_NAME] and based in [GEOGRAPHIC_…"
type textarea "True Roadside LTD, founded in [DATE] by [PERSON_NAME] and based in [GEOGRAPHIC_…"
click at [18, 152] on button "Submit" at bounding box center [9, 152] width 18 height 7
radio input "true"
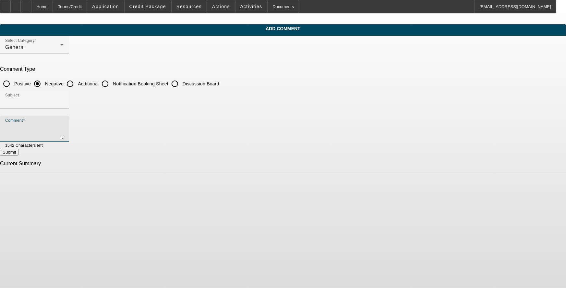
scroll to position [0, 0]
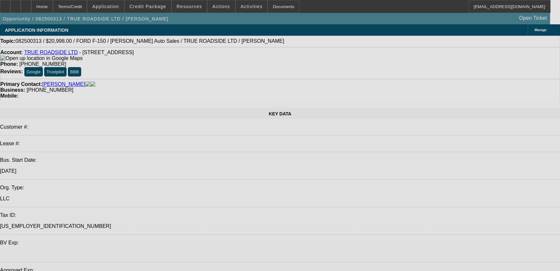
select select "0"
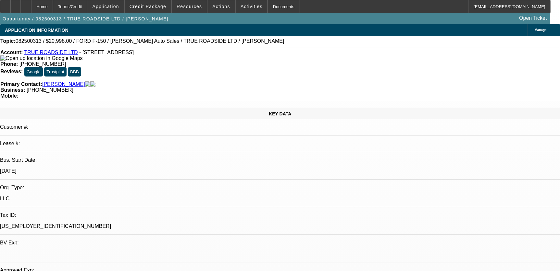
select select "0"
select select "1"
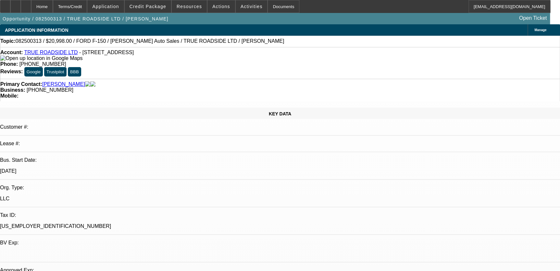
select select "3"
select select "6"
select select "1"
select select "3"
select select "6"
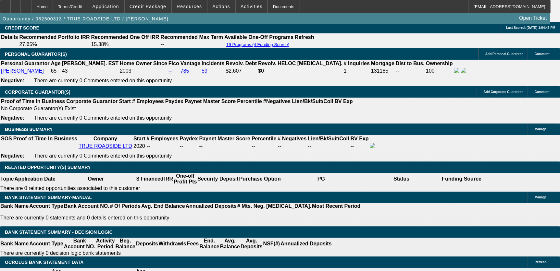
scroll to position [973, 0]
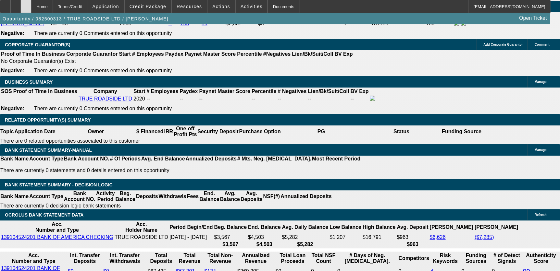
click at [26, 4] on icon at bounding box center [26, 4] width 0 height 0
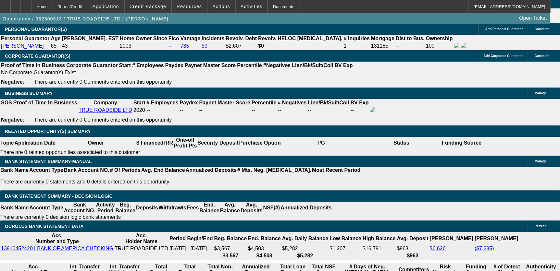
select select "0"
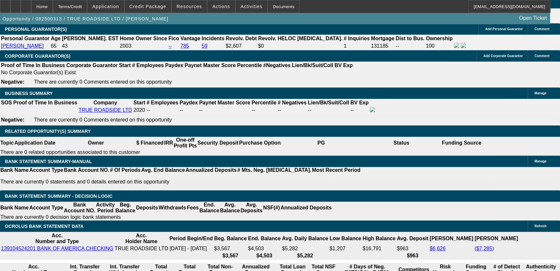
select select "0"
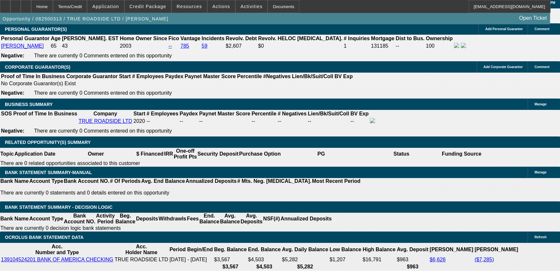
select select "1"
select select "3"
select select "6"
select select "1"
select select "3"
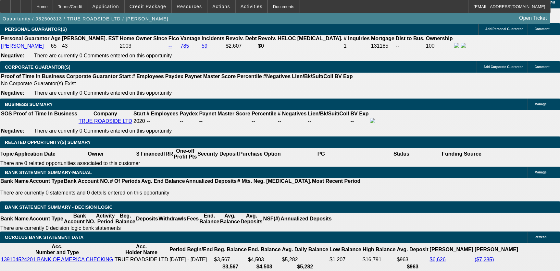
select select "6"
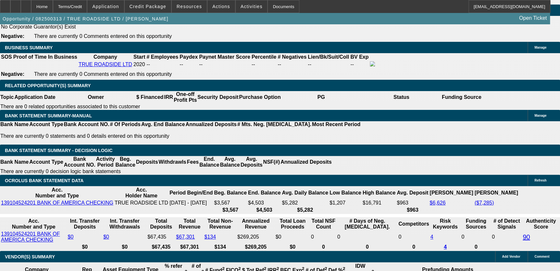
scroll to position [948, 0]
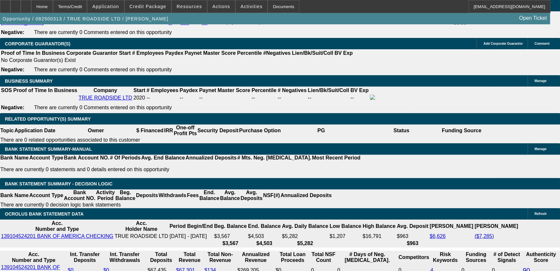
scroll to position [1036, 0]
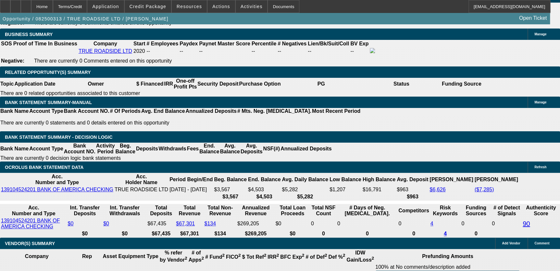
scroll to position [1007, 0]
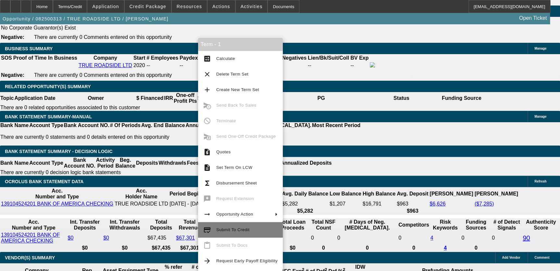
click at [226, 232] on span "Submit To Credit" at bounding box center [232, 229] width 33 height 5
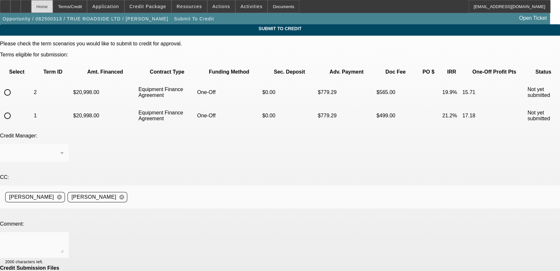
click at [50, 5] on div "Home" at bounding box center [42, 6] width 22 height 13
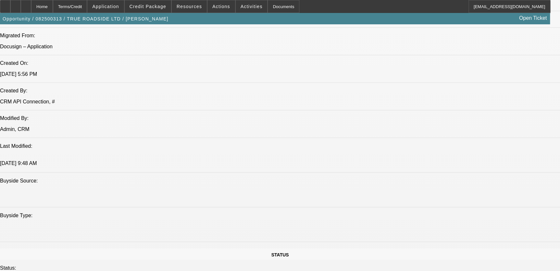
select select "0"
select select "3"
select select "0"
select select "6"
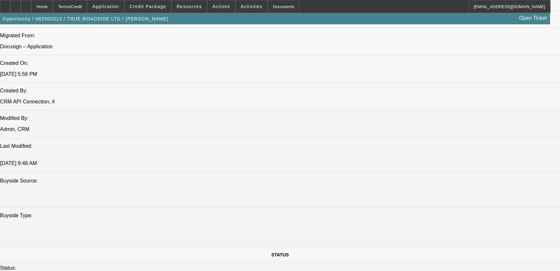
select select "0"
select select "3"
select select "0"
select select "6"
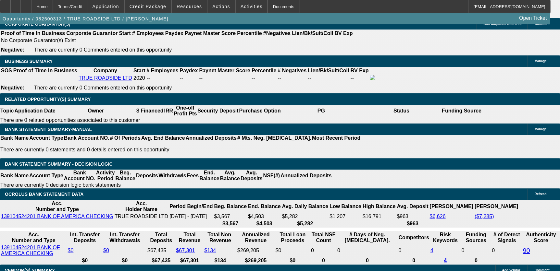
scroll to position [980, 0]
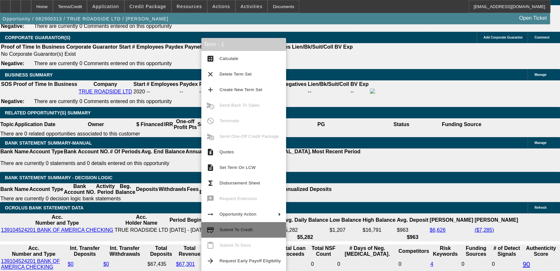
click at [242, 230] on span "Submit To Credit" at bounding box center [235, 229] width 33 height 5
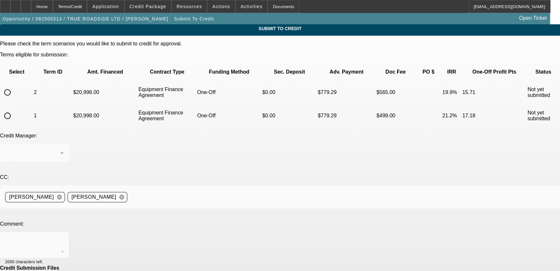
click at [14, 109] on input "radio" at bounding box center [7, 115] width 13 height 13
radio input "true"
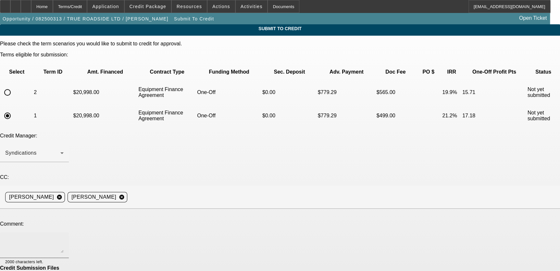
click at [64, 237] on textarea at bounding box center [34, 245] width 58 height 16
type textarea "Please send off to FinPac, write up in comments. Thankyou."
click at [48, 175] on div "CC: Nikko Bozovic cancel Philip D'Aquila cancel" at bounding box center [280, 196] width 560 height 42
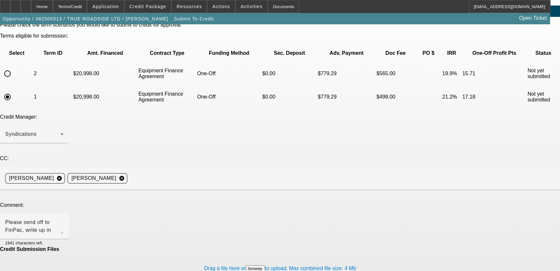
scroll to position [29, 0]
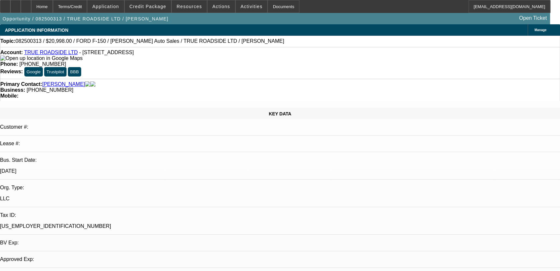
select select "0"
select select "3"
select select "0"
select select "6"
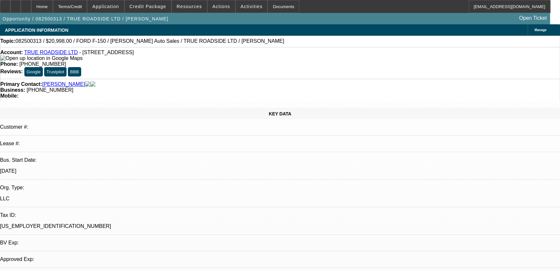
select select "0"
select select "3"
select select "0"
select select "6"
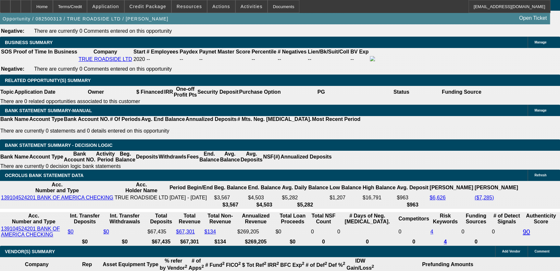
scroll to position [1042, 0]
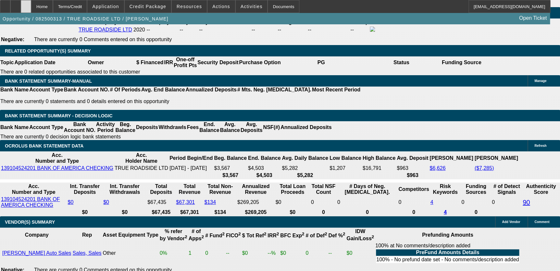
click at [26, 4] on icon at bounding box center [26, 4] width 0 height 0
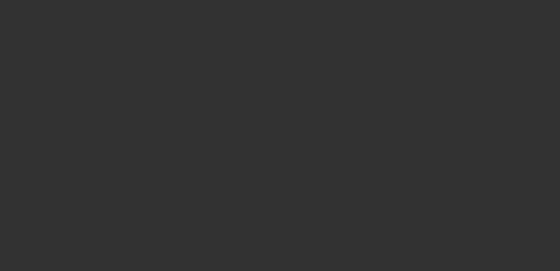
scroll to position [572, 0]
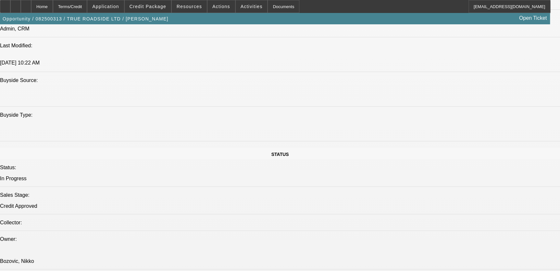
select select "0"
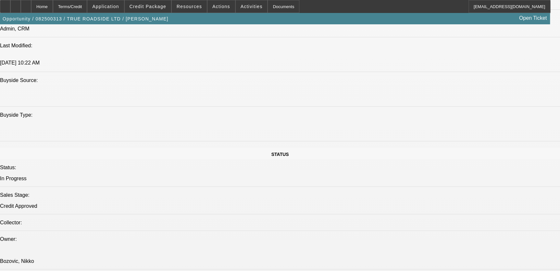
select select "0"
select select "1"
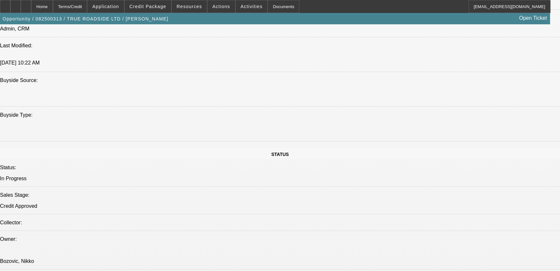
select select "3"
select select "6"
select select "1"
select select "3"
select select "6"
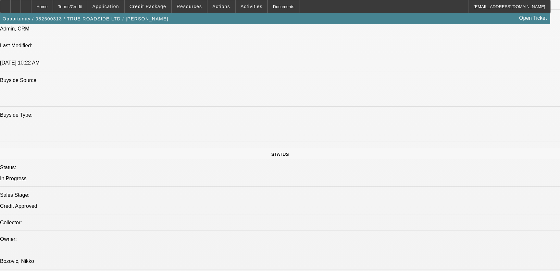
select select "1"
select select "3"
select select "6"
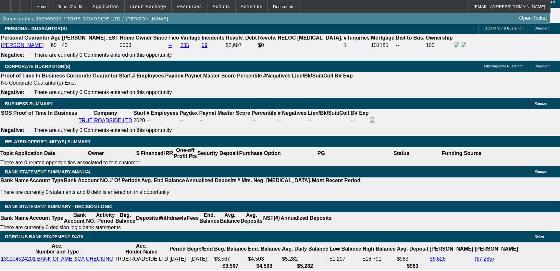
scroll to position [956, 0]
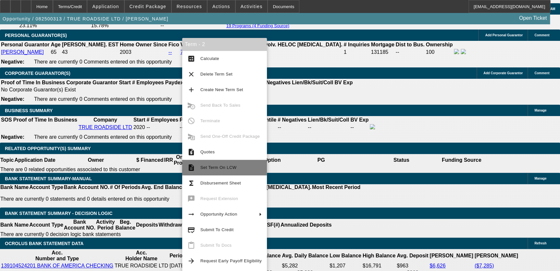
click at [230, 169] on span "Set Term On LCW" at bounding box center [218, 167] width 36 height 5
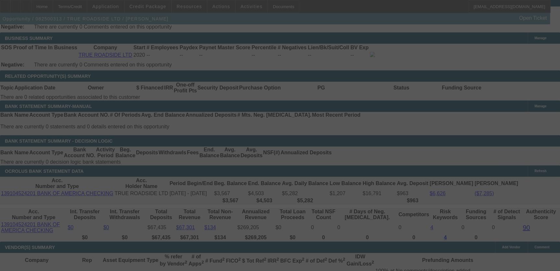
scroll to position [1027, 0]
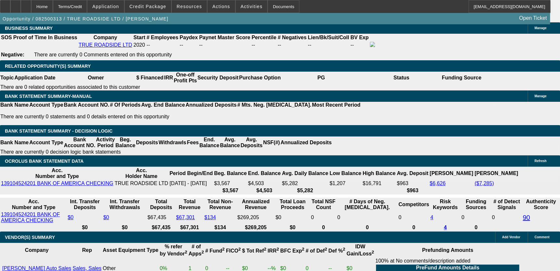
select select "0"
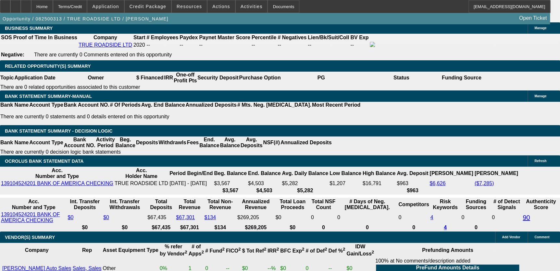
select select "0"
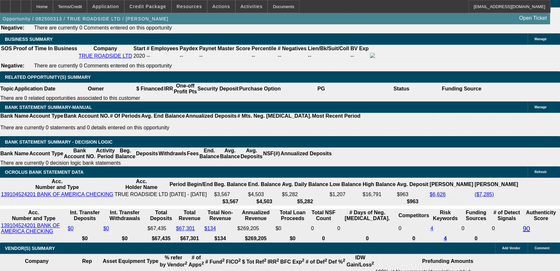
select select "1"
select select "3"
select select "6"
select select "1"
select select "3"
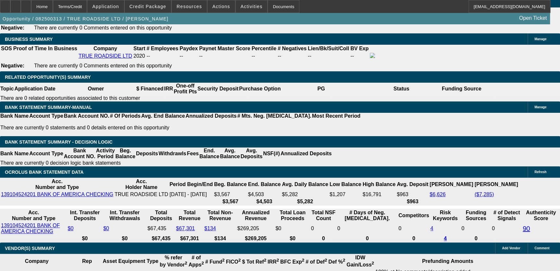
select select "6"
select select "1"
select select "3"
select select "6"
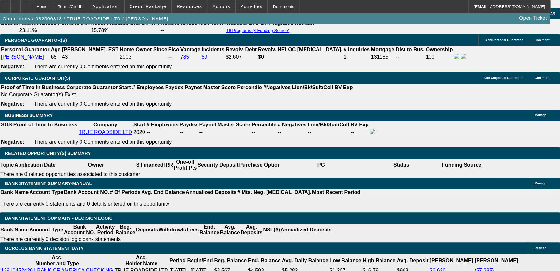
scroll to position [951, 0]
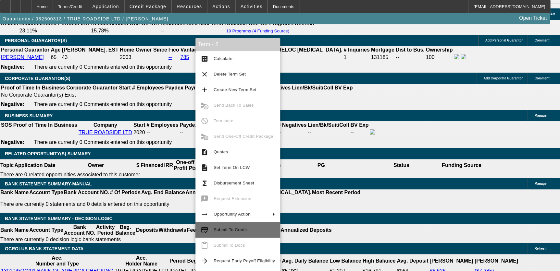
click at [245, 229] on span "Submit To Credit" at bounding box center [243, 230] width 61 height 8
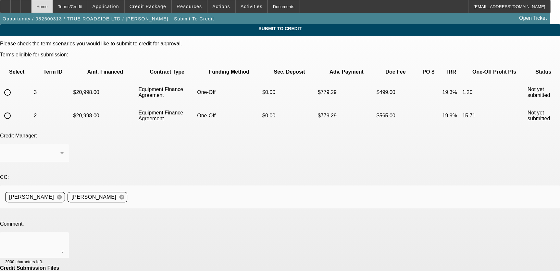
click at [53, 11] on div "Home" at bounding box center [42, 6] width 22 height 13
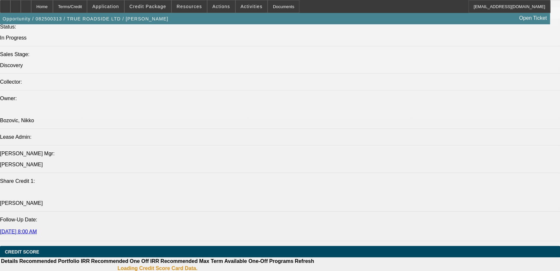
select select "0"
select select "3"
select select "0"
select select "6"
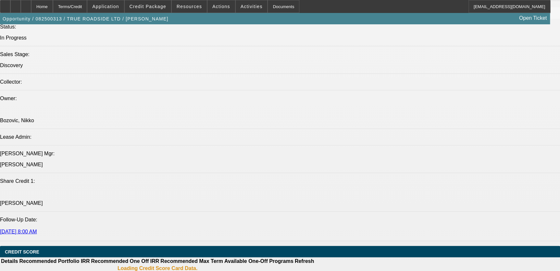
select select "0"
select select "3"
select select "0"
select select "6"
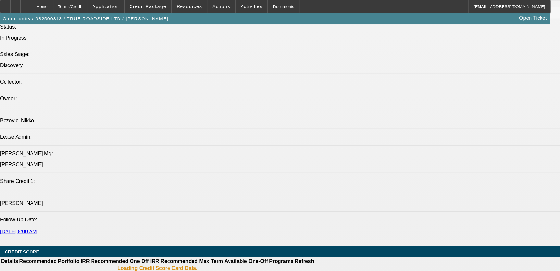
select select "0"
select select "3"
select select "0"
select select "6"
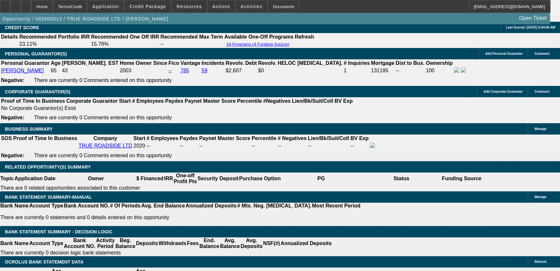
scroll to position [940, 0]
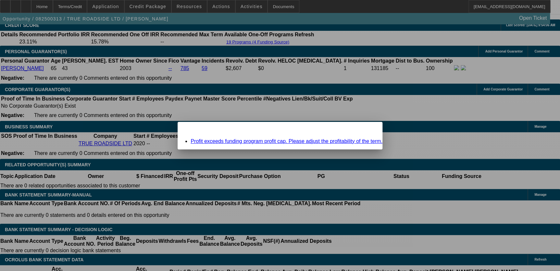
scroll to position [0, 0]
click at [271, 143] on link "Profit exceeds funding program profit cap. Please adjust the profitability of t…" at bounding box center [286, 142] width 192 height 6
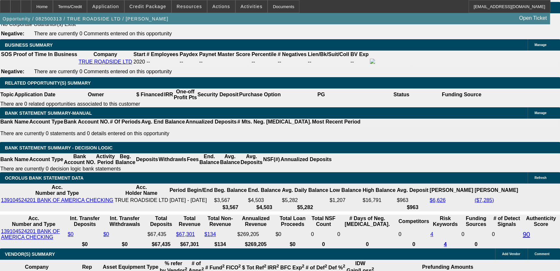
scroll to position [1028, 0]
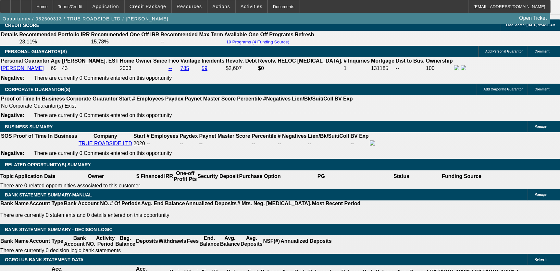
type input "UNKNOWN"
type input "1"
type input "$592.31"
type input "18"
type input "$759.13"
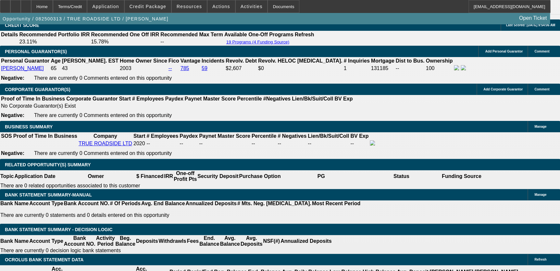
type input "18.9"
type input "$768.64"
type input "18.9"
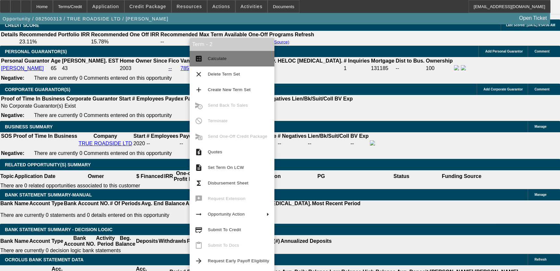
click at [230, 61] on span "Calculate" at bounding box center [238, 59] width 61 height 8
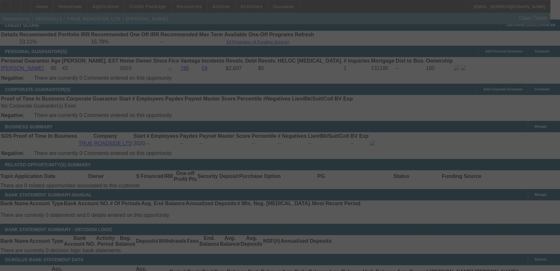
select select "0"
select select "3"
select select "0"
select select "6"
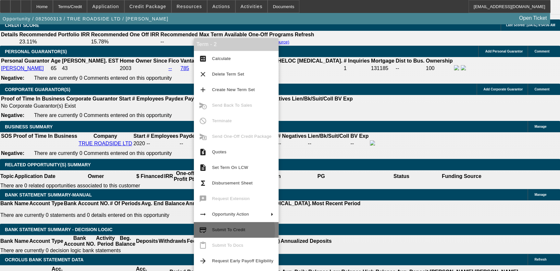
click at [233, 230] on span "Submit To Credit" at bounding box center [228, 229] width 33 height 5
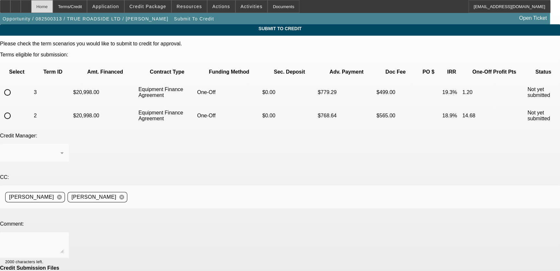
click at [53, 6] on div "Home" at bounding box center [42, 6] width 22 height 13
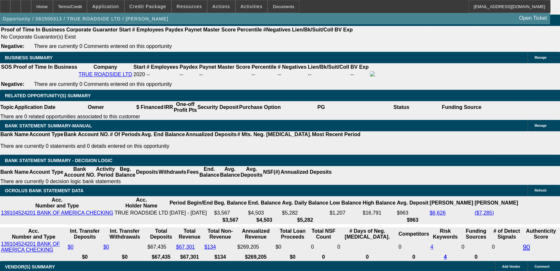
select select "0"
select select "3"
select select "0"
select select "6"
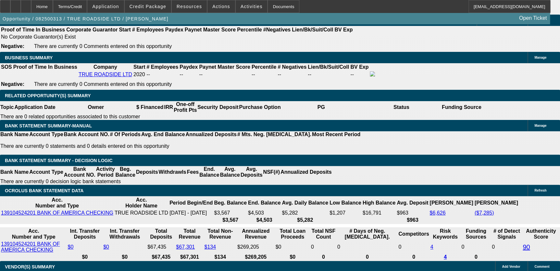
select select "0"
select select "3"
select select "0"
select select "6"
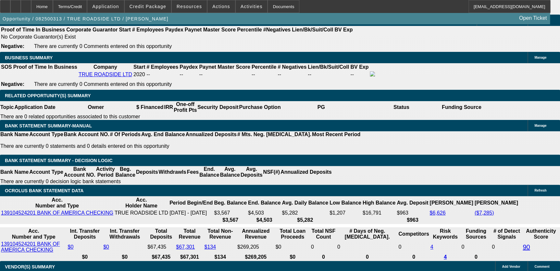
select select "0"
select select "3"
select select "0"
select select "6"
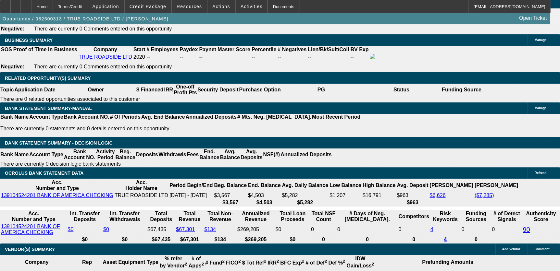
scroll to position [976, 0]
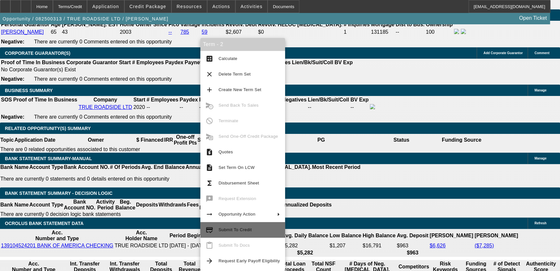
click at [247, 235] on button "credit_score Submit To Credit" at bounding box center [242, 230] width 85 height 16
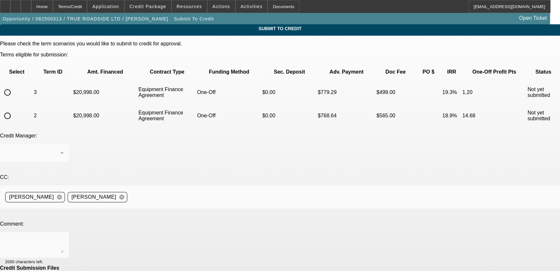
click at [14, 109] on input "radio" at bounding box center [7, 115] width 13 height 13
radio input "true"
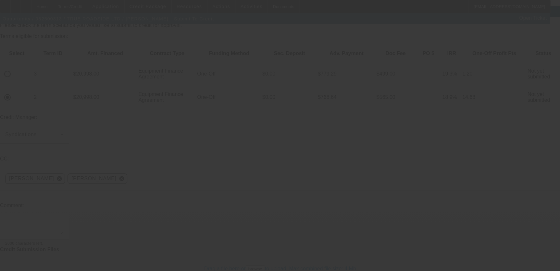
scroll to position [29, 0]
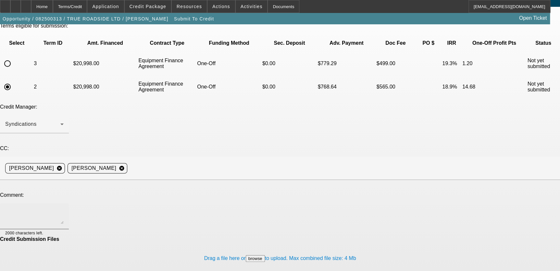
click at [64, 203] on div at bounding box center [34, 216] width 58 height 26
drag, startPoint x: 100, startPoint y: 159, endPoint x: 147, endPoint y: 170, distance: 49.0
click at [64, 209] on textarea "Can we try CP?" at bounding box center [34, 217] width 58 height 16
click at [64, 209] on textarea "Can we try sending to CP?" at bounding box center [34, 217] width 58 height 16
type textarea "Can we try sending to CP?"
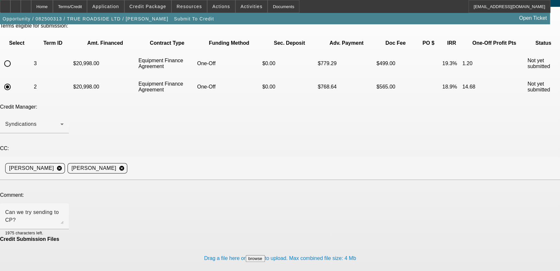
click at [62, 146] on div "CC: Nikko Bozovic cancel Philip D'Aquila cancel" at bounding box center [280, 167] width 560 height 42
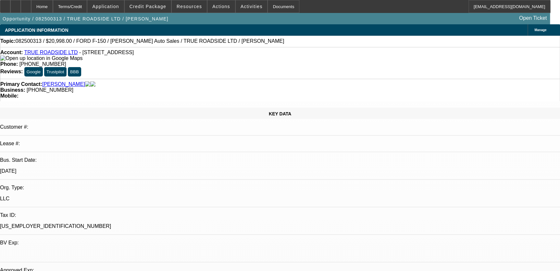
select select "0"
select select "3"
select select "0"
select select "6"
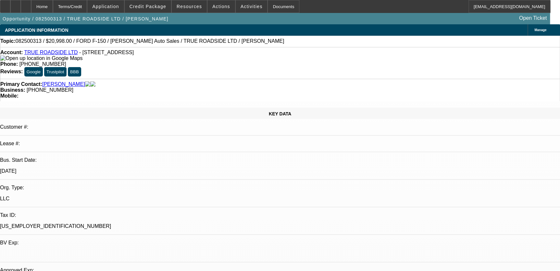
select select "0"
select select "3"
select select "0"
select select "6"
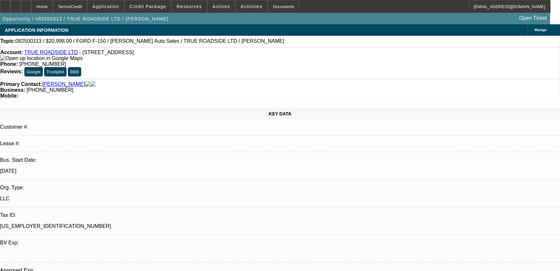
select select "0"
select select "3"
select select "0"
select select "6"
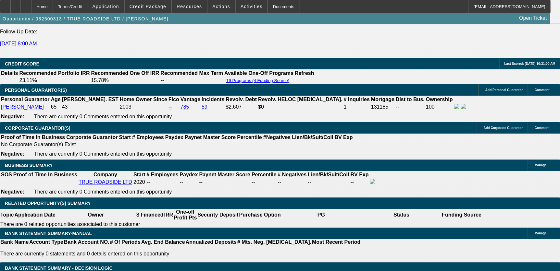
scroll to position [1019, 0]
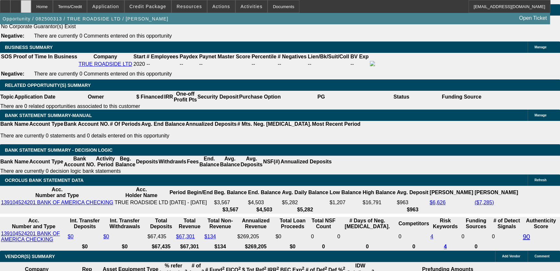
click at [31, 6] on div at bounding box center [26, 6] width 10 height 13
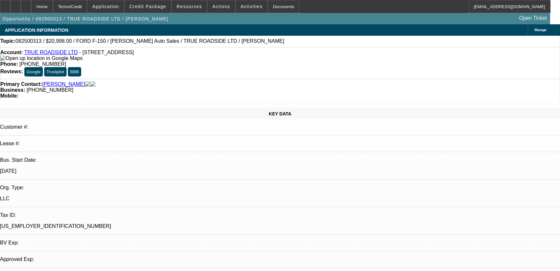
select select "0"
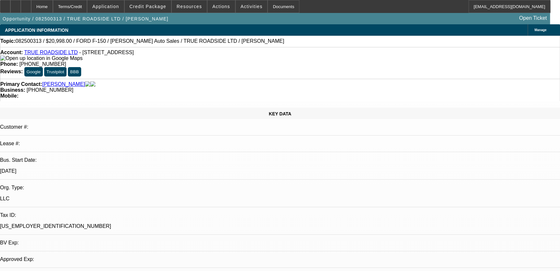
select select "0"
select select "1"
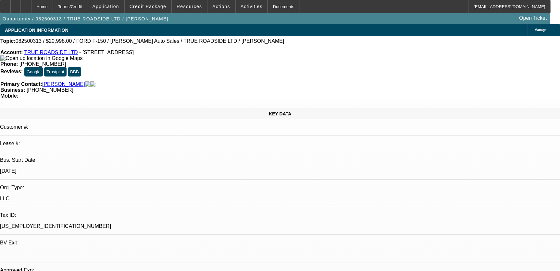
select select "3"
select select "6"
select select "1"
select select "3"
select select "6"
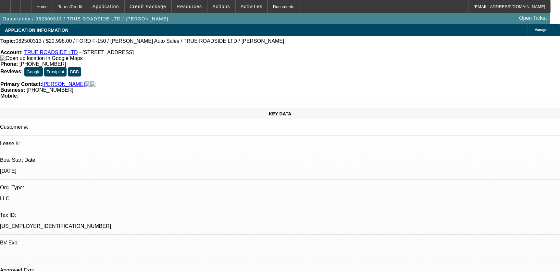
select select "1"
select select "3"
select select "6"
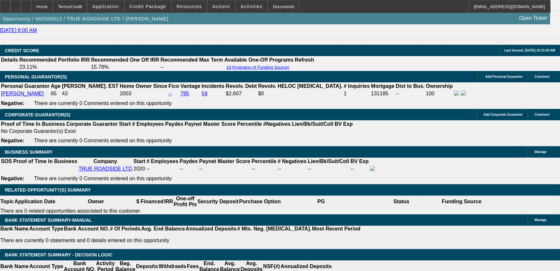
scroll to position [1091, 0]
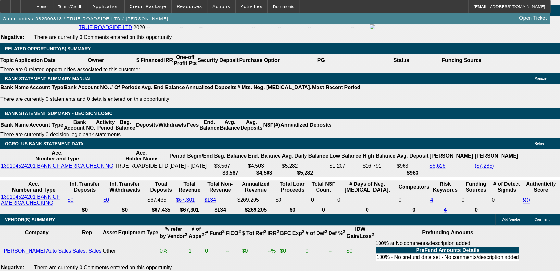
scroll to position [1032, 0]
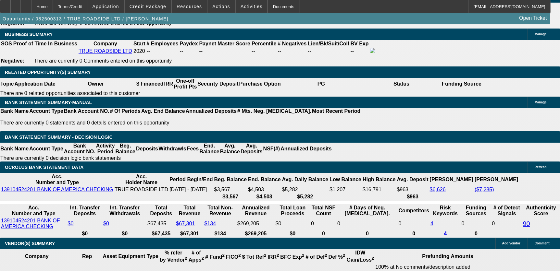
type input "85"
type input "UNKNOWN"
type input "850"
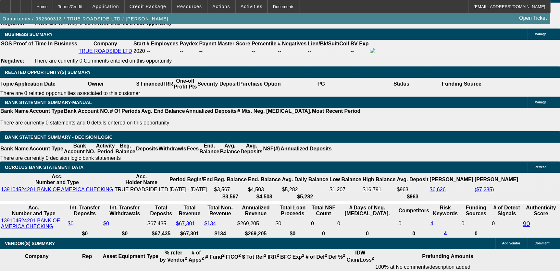
type input "26.4"
type input "8"
type input "849"
type input "26.3"
type input "$849.00"
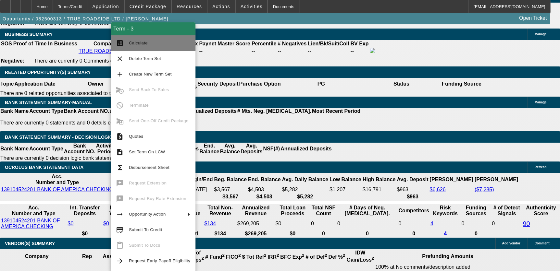
click at [132, 49] on button "calculate Calculate" at bounding box center [153, 43] width 85 height 16
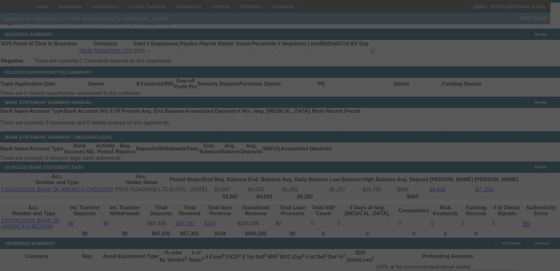
select select "0"
select select "3"
select select "0"
select select "6"
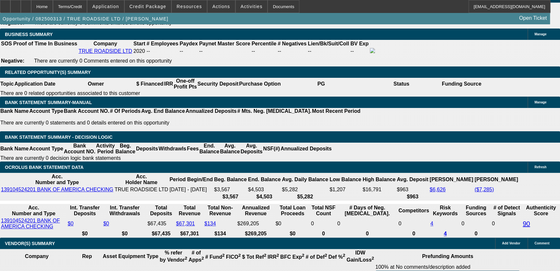
type input "9"
type input "UNKNOWN"
type input "949"
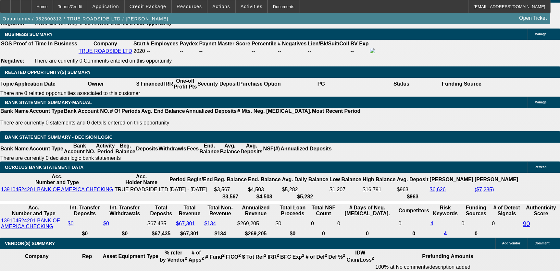
type input "34.9"
type input "9"
click at [31, 9] on div at bounding box center [26, 6] width 10 height 13
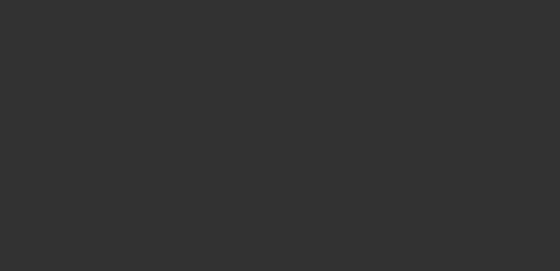
select select "0"
select select "3"
select select "0"
select select "6"
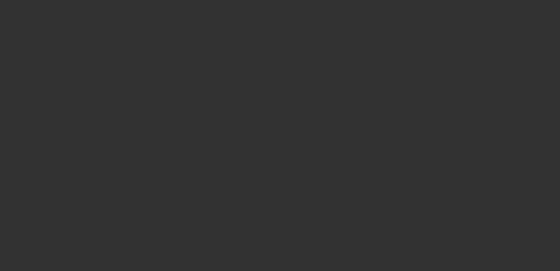
select select "0"
select select "3"
select select "0"
select select "6"
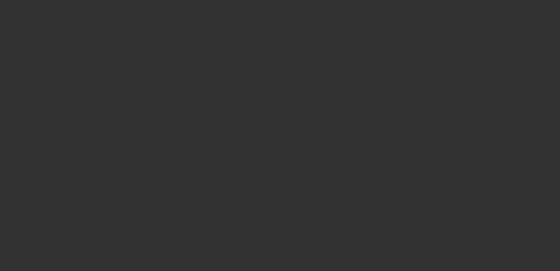
select select "0"
select select "3"
select select "0"
select select "6"
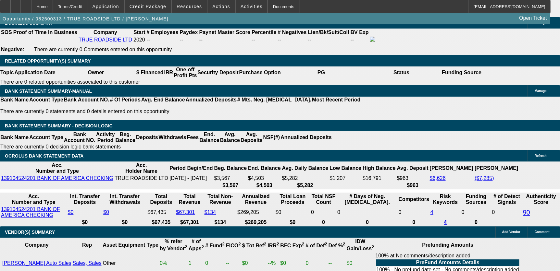
scroll to position [1062, 0]
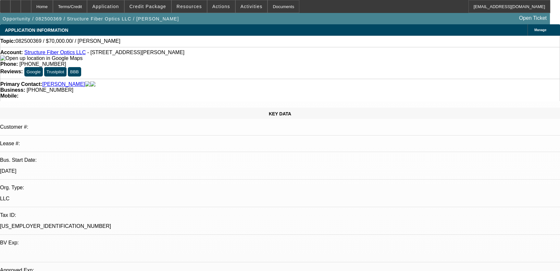
select select "0"
select select "2"
select select "0.1"
select select "4"
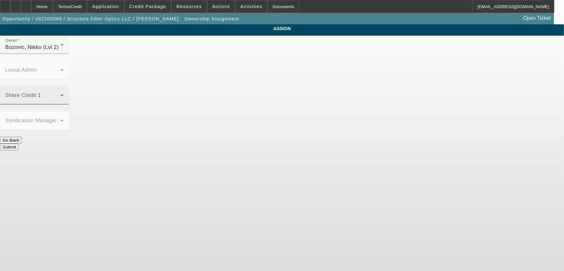
click at [60, 94] on span at bounding box center [32, 98] width 55 height 8
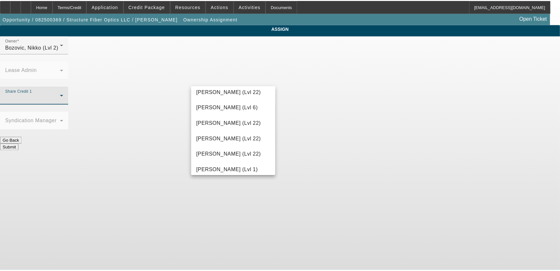
scroll to position [912, 0]
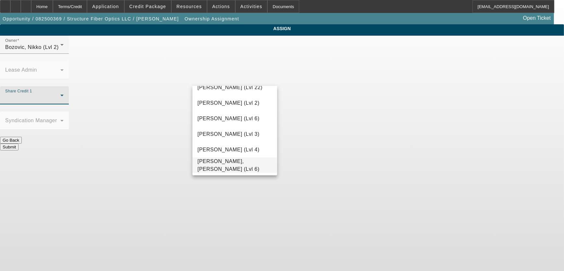
click at [230, 166] on span "[PERSON_NAME], [PERSON_NAME] (Lvl 6)" at bounding box center [235, 166] width 75 height 16
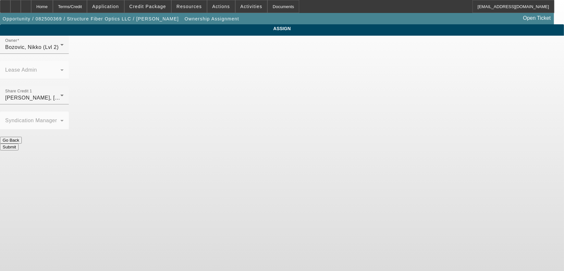
click at [18, 144] on button "Submit" at bounding box center [9, 147] width 18 height 7
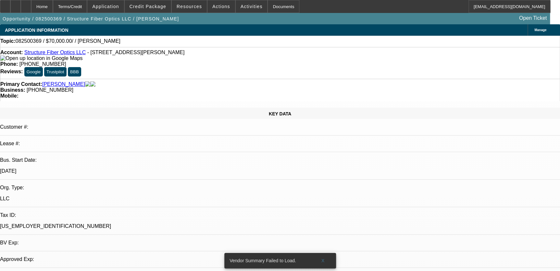
select select "0"
select select "2"
select select "0.1"
select select "4"
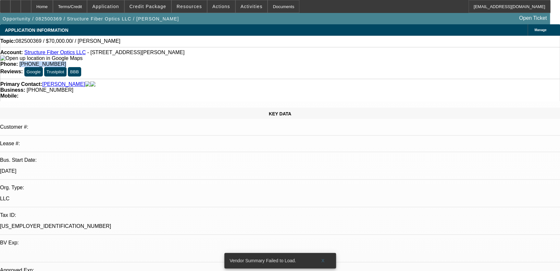
drag, startPoint x: 207, startPoint y: 53, endPoint x: 241, endPoint y: 49, distance: 34.3
click at [246, 50] on div "Account: Structure Fiber Optics LLC - [STREET_ADDRESS][PERSON_NAME] Phone: [PHO…" at bounding box center [280, 63] width 560 height 32
drag, startPoint x: 241, startPoint y: 49, endPoint x: 226, endPoint y: 52, distance: 16.0
copy span "[PHONE_NUMBER]"
